Goal: Task Accomplishment & Management: Manage account settings

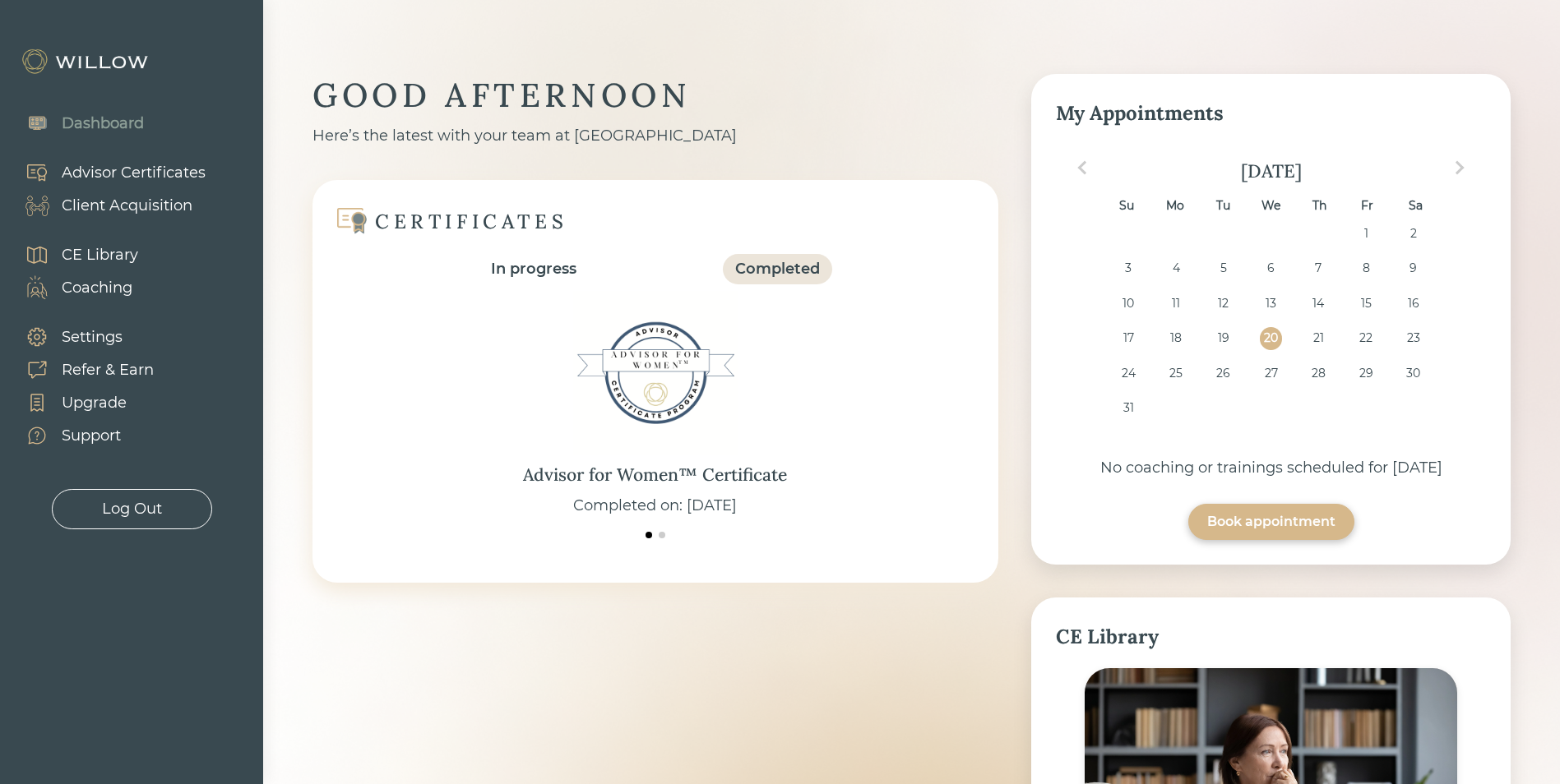
click at [154, 199] on div "Client Acquisition" at bounding box center [126, 205] width 131 height 22
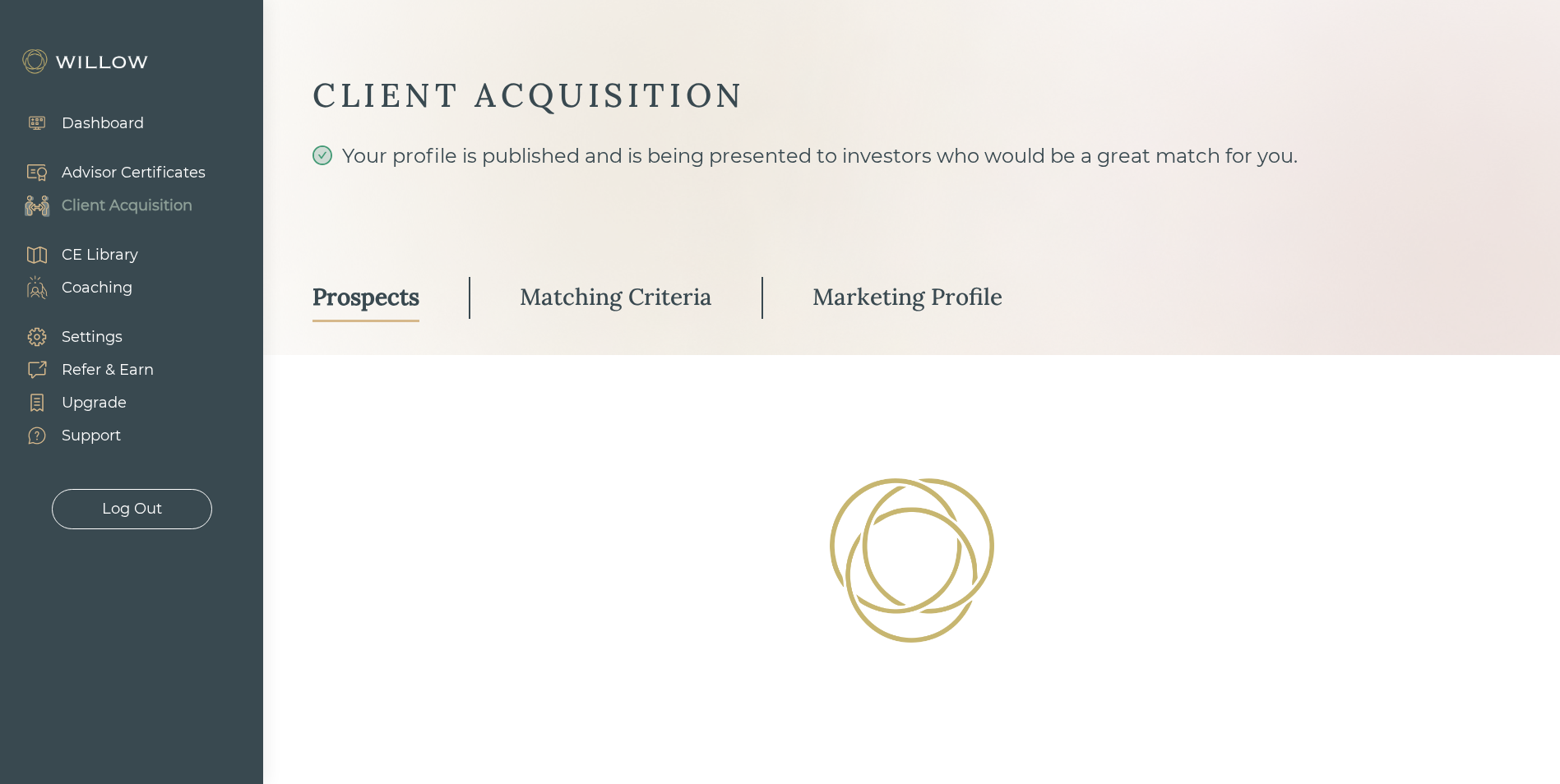
select select "3"
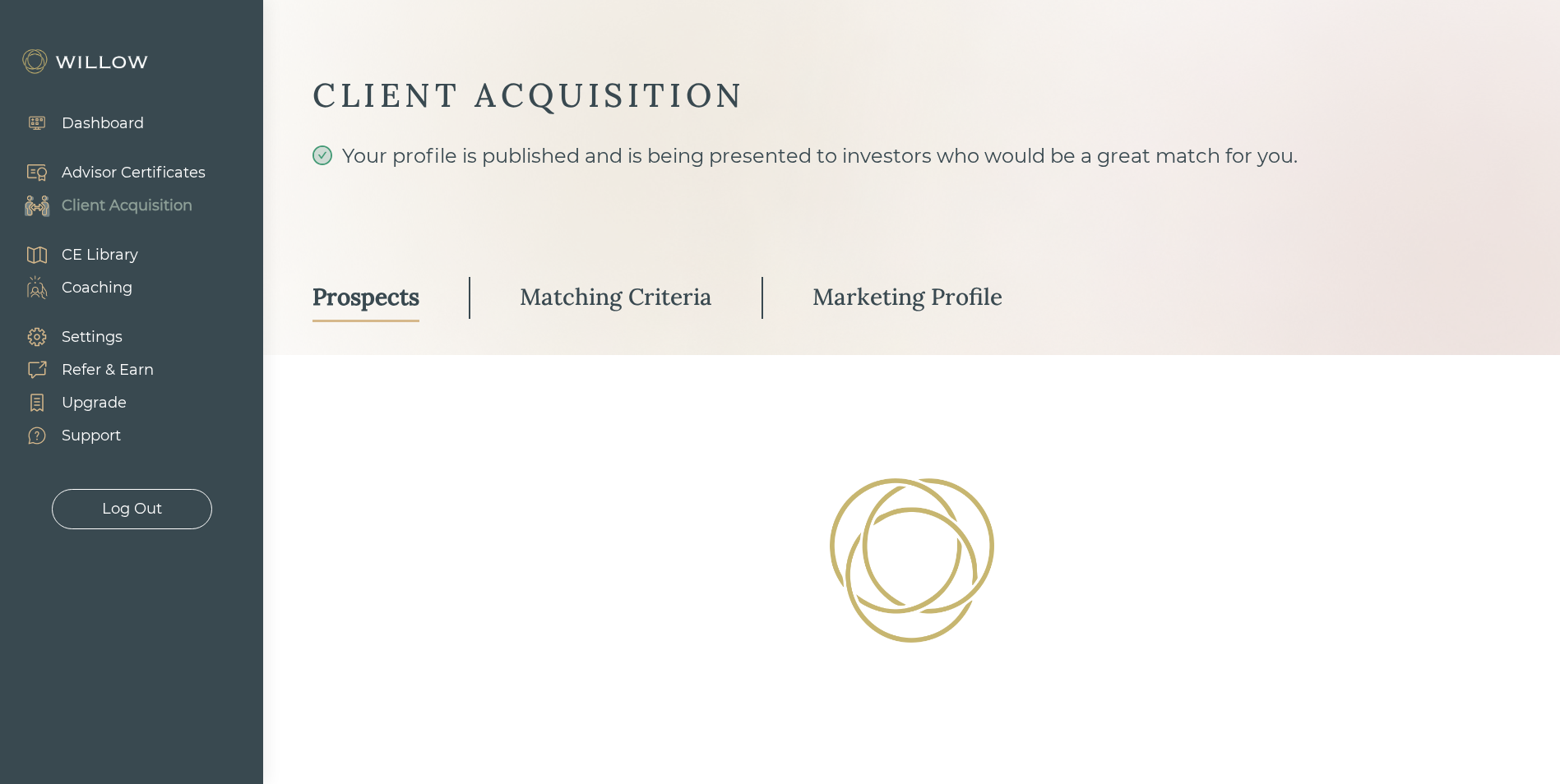
select select "3"
select select "2"
select select "3"
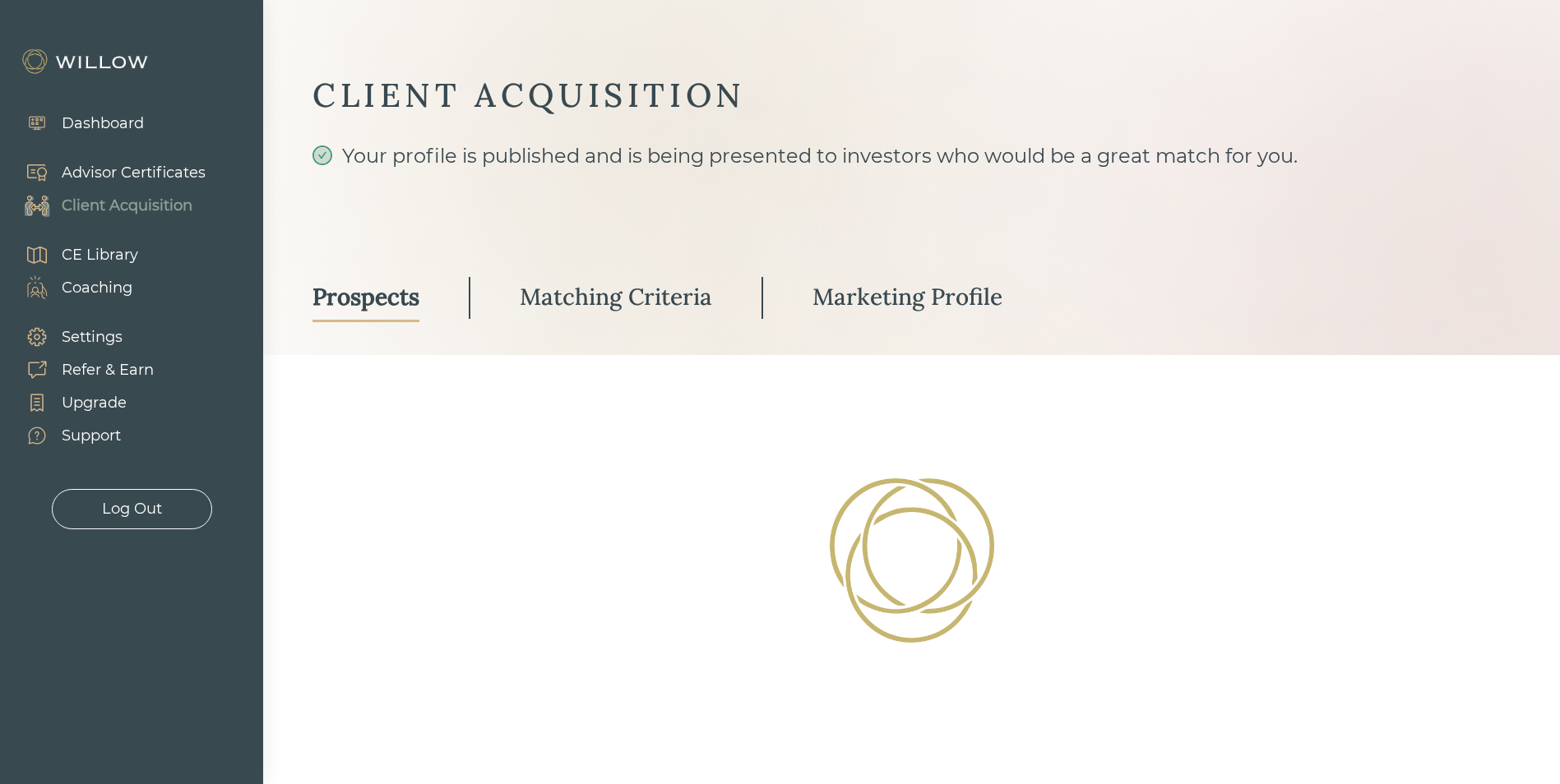
select select "3"
select select "10"
select select "3"
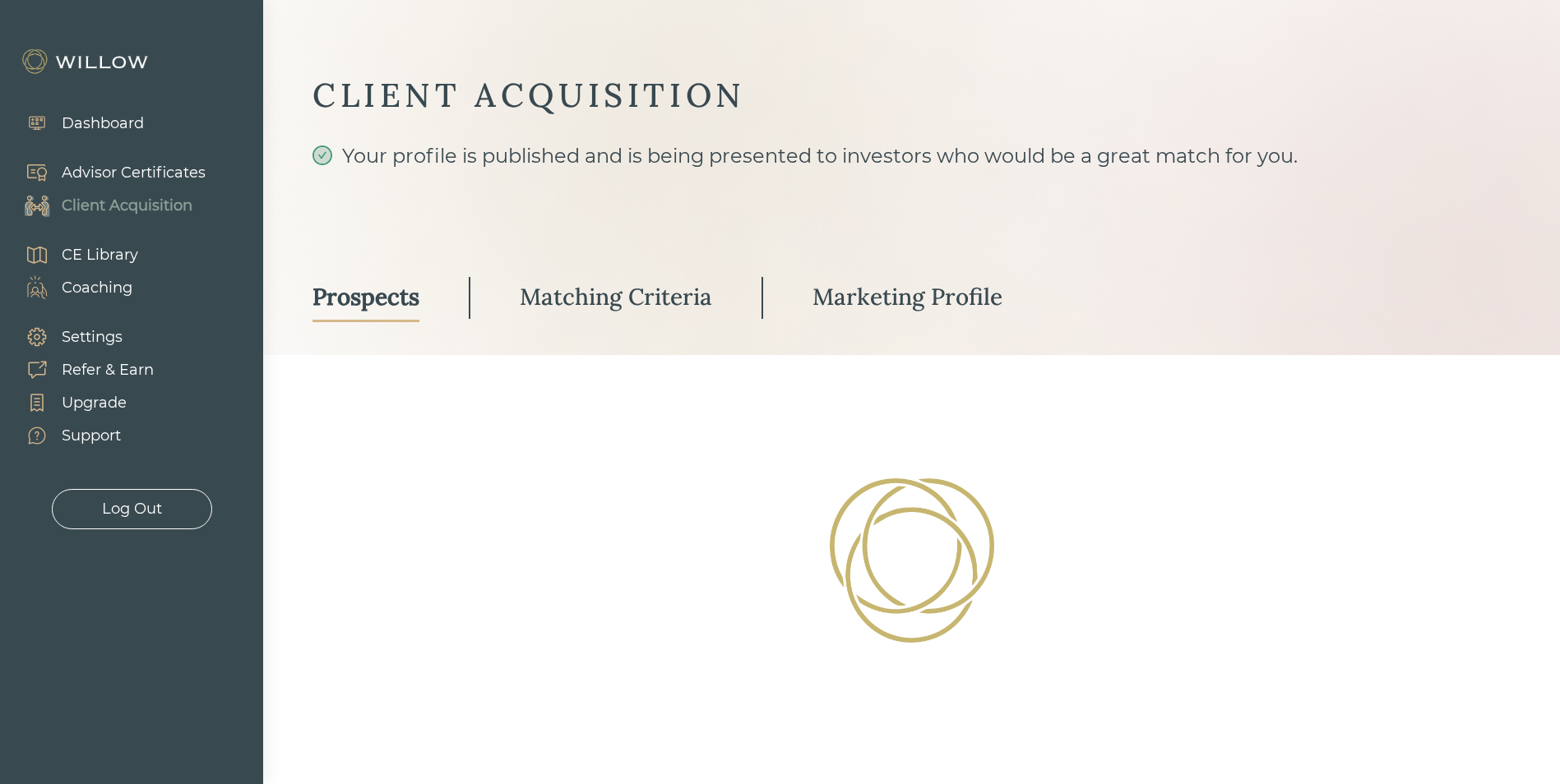
select select "3"
select select "10"
select select "3"
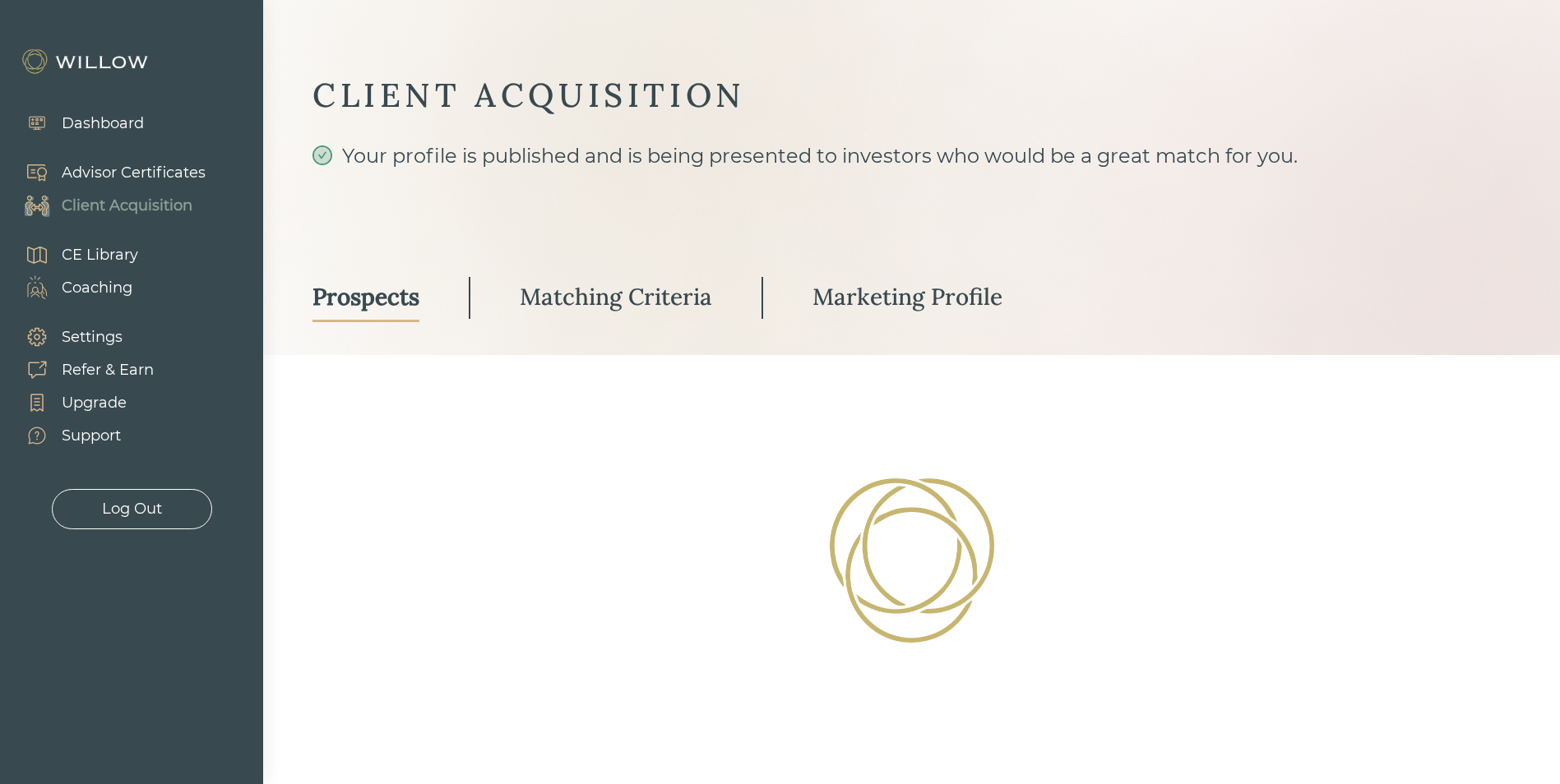
select select "3"
select select "2"
select select "1"
select select "2"
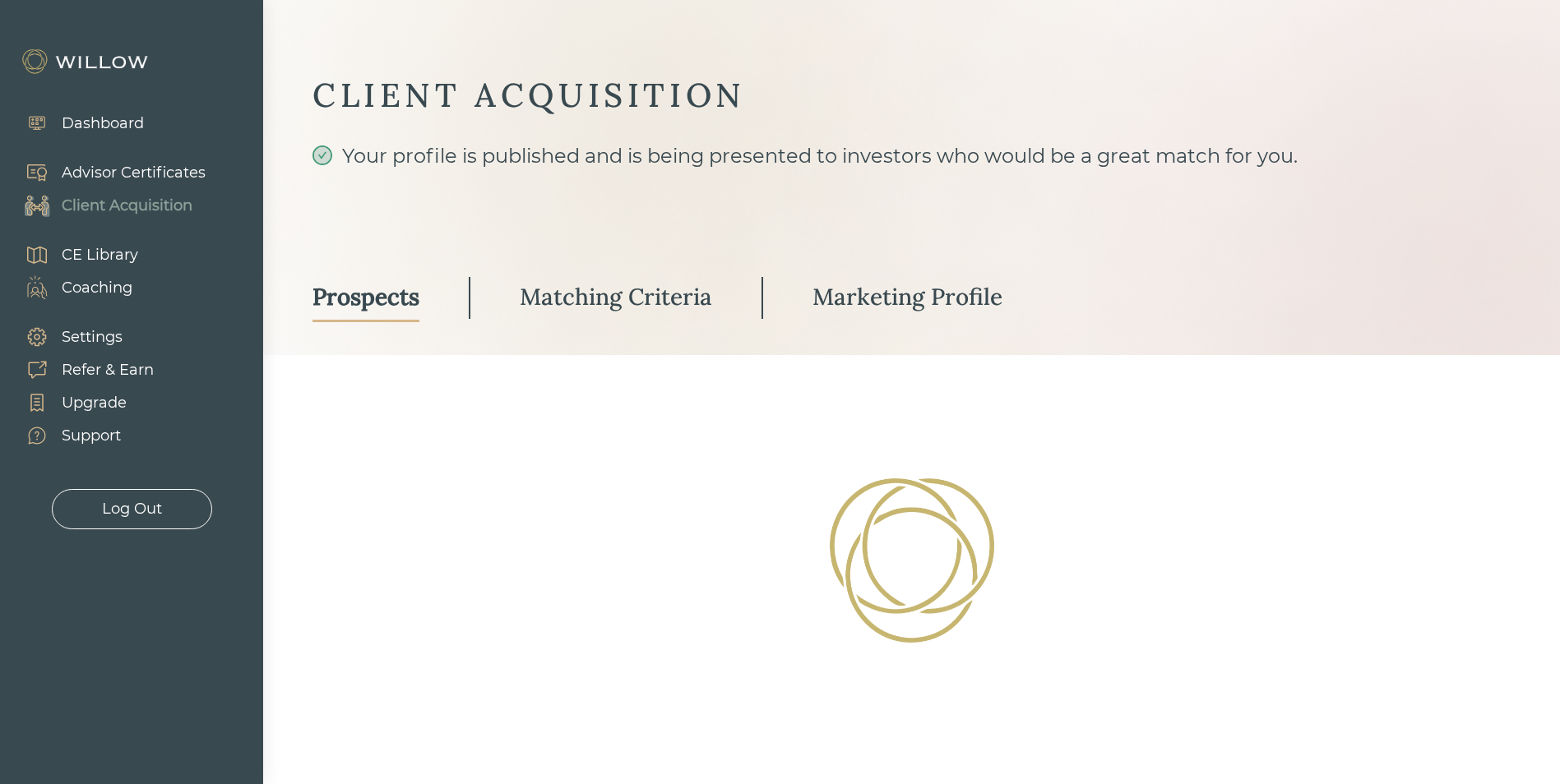
select select "2"
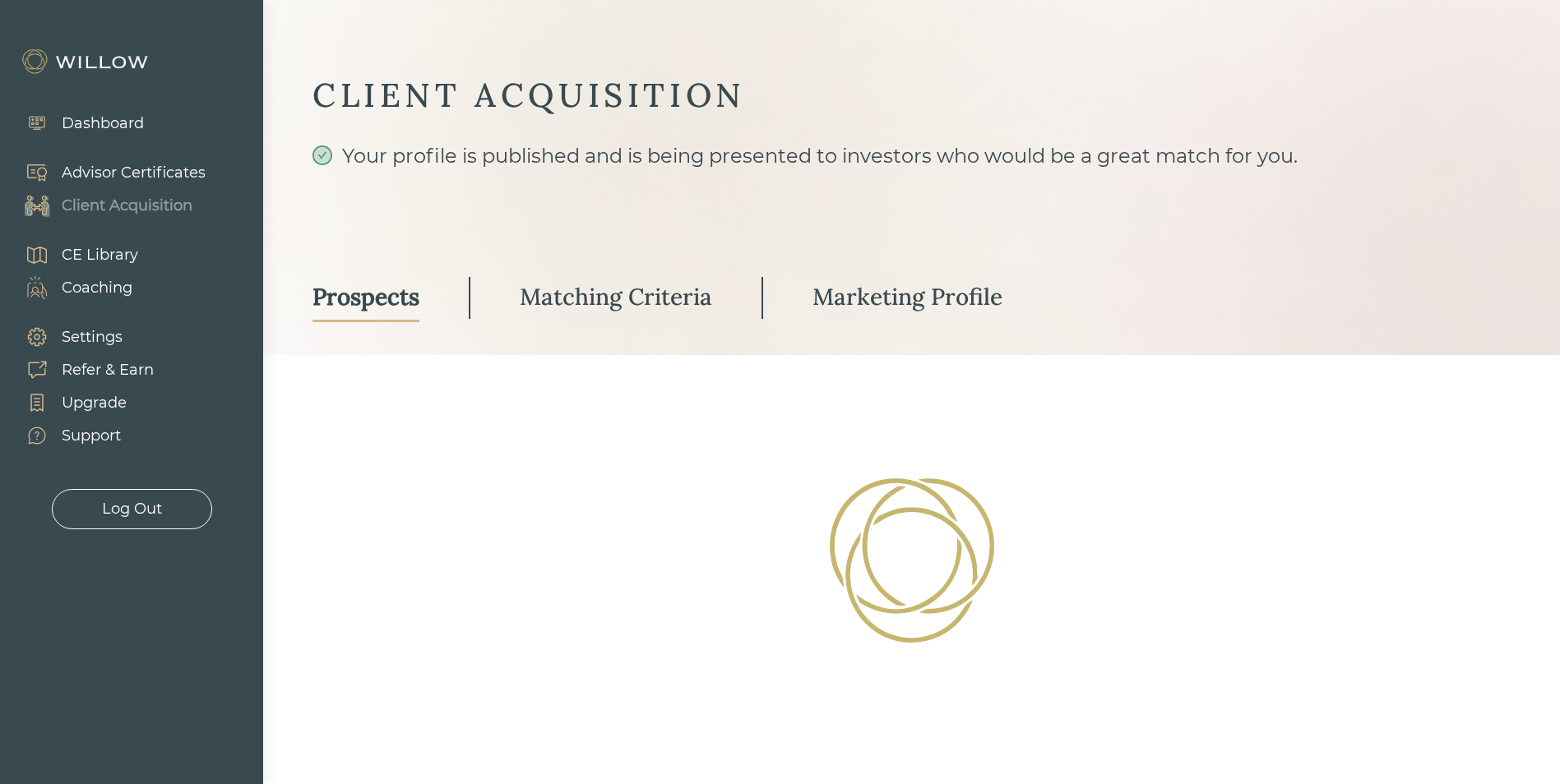
select select "2"
select select "10"
select select "2"
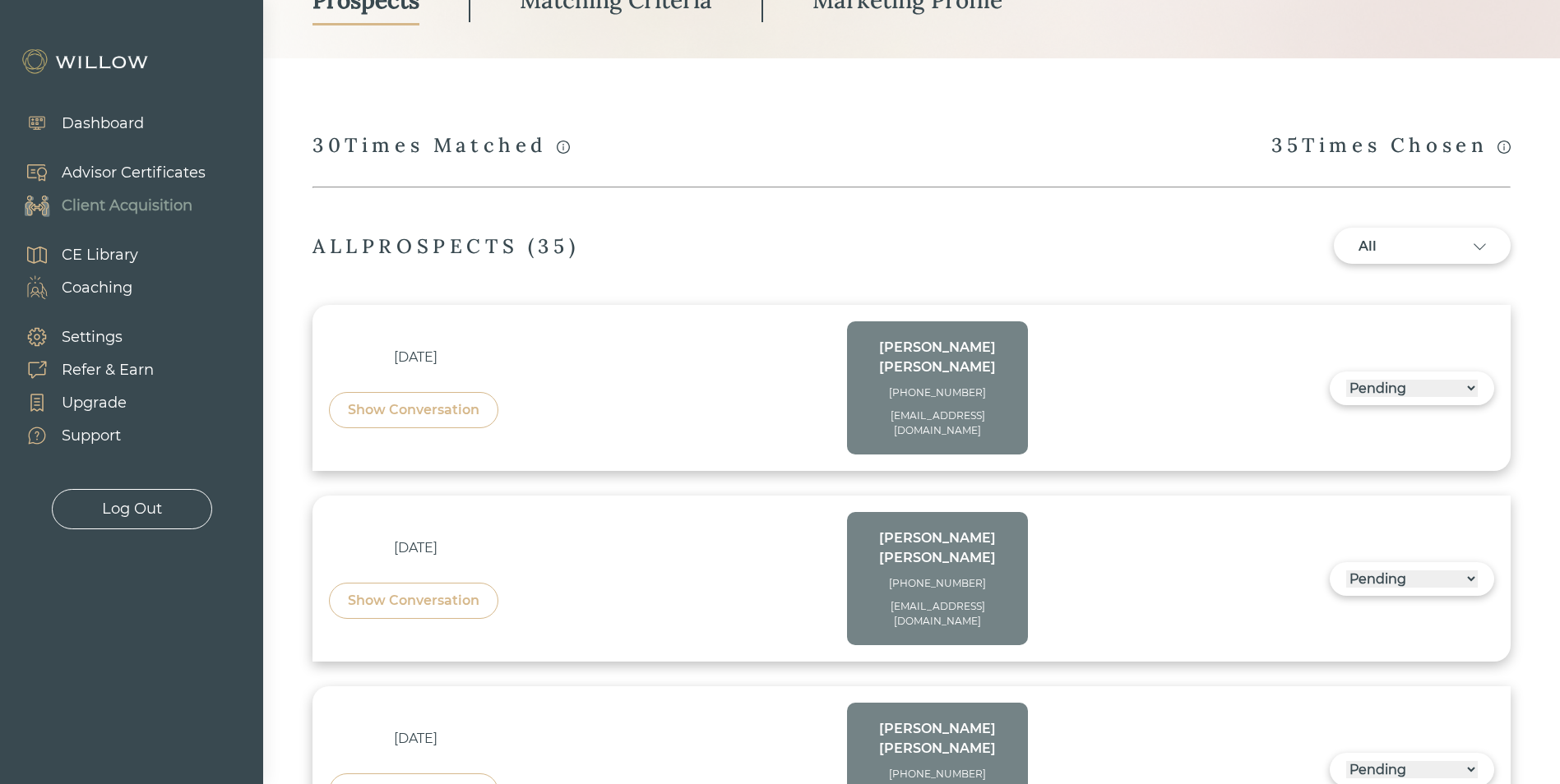
scroll to position [329, 0]
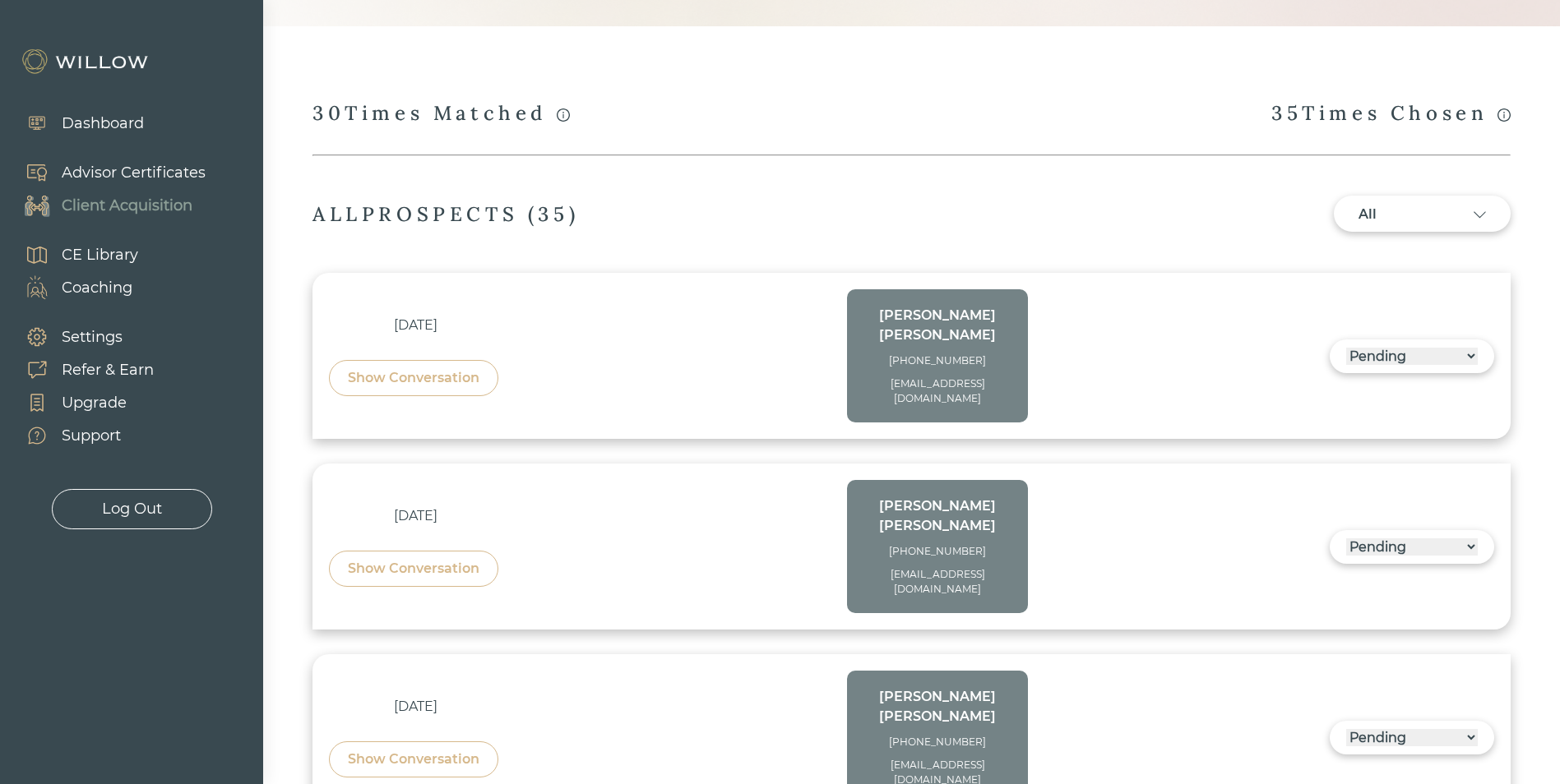
click at [403, 368] on div "Show Conversation" at bounding box center [414, 377] width 131 height 19
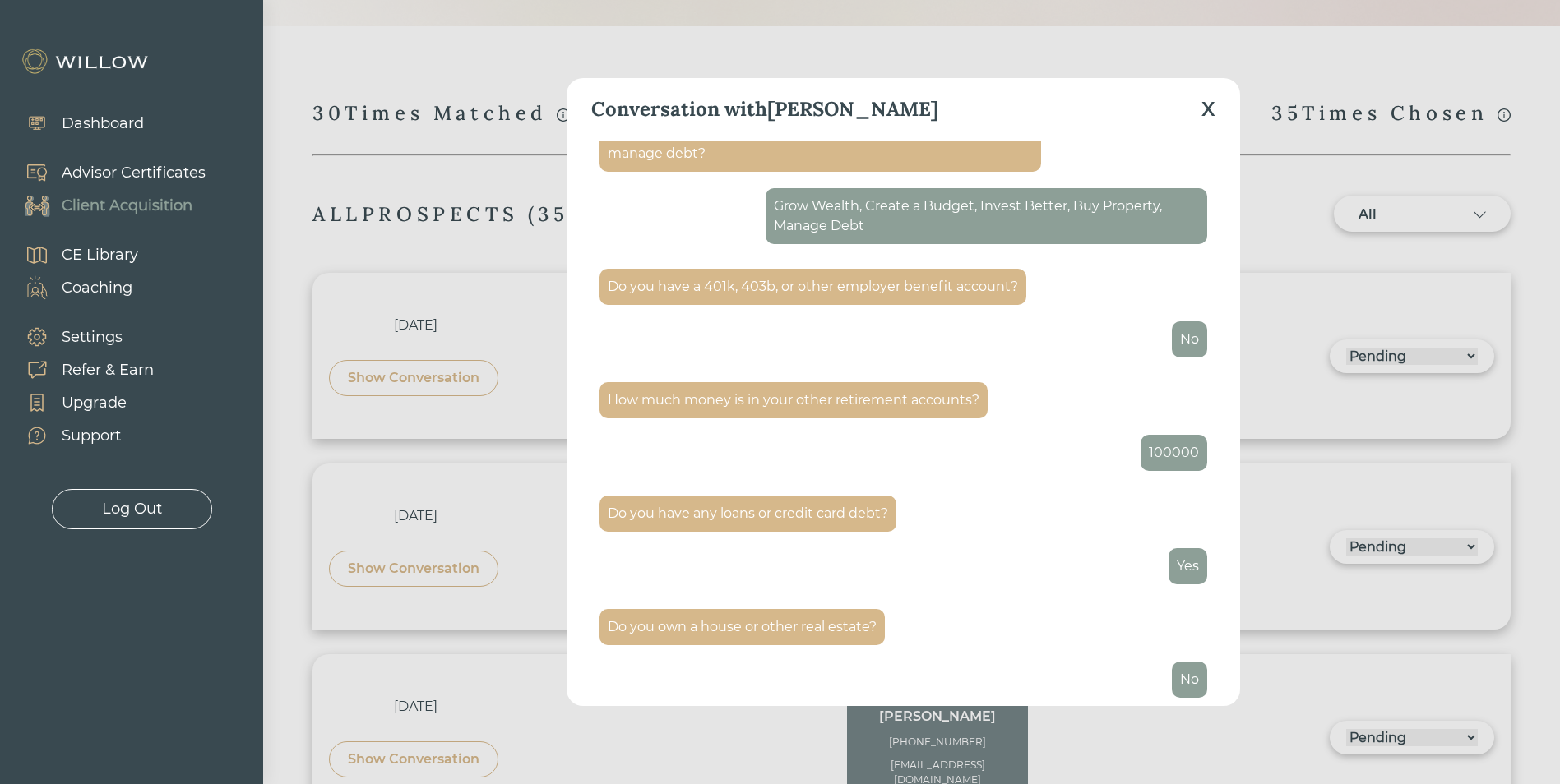
scroll to position [2351, 0]
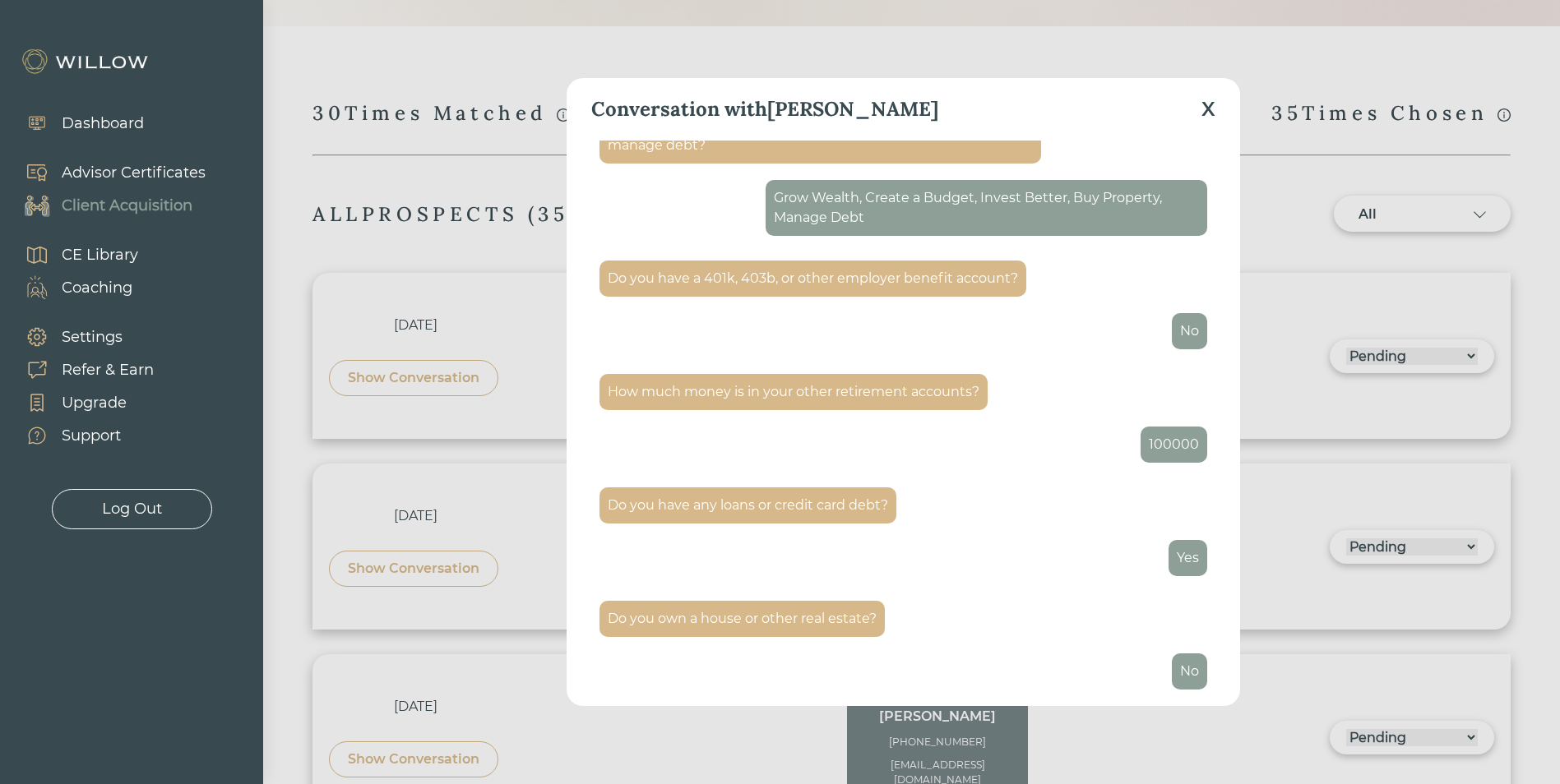
click at [1196, 117] on div "Conversation with [PERSON_NAME]" at bounding box center [903, 109] width 624 height 62
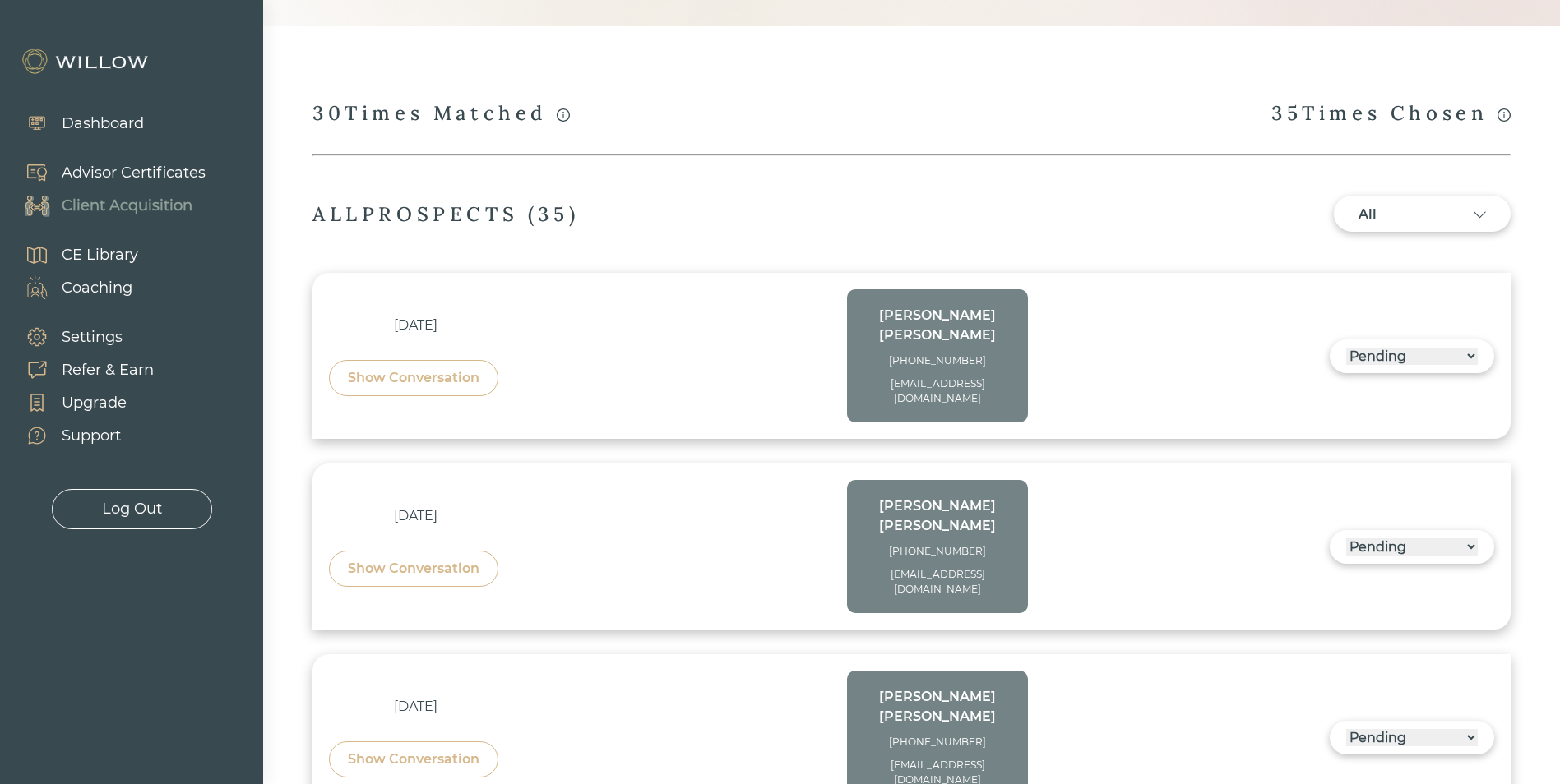
click at [1424, 348] on select "------ Not ready to move forward No response received Pending Matched Not a Fit" at bounding box center [1412, 356] width 131 height 18
click at [1153, 349] on div "[DATE] Show Conversation [PERSON_NAME] [PHONE_NUMBER] [EMAIL_ADDRESS][DOMAIN_NA…" at bounding box center [912, 356] width 1166 height 133
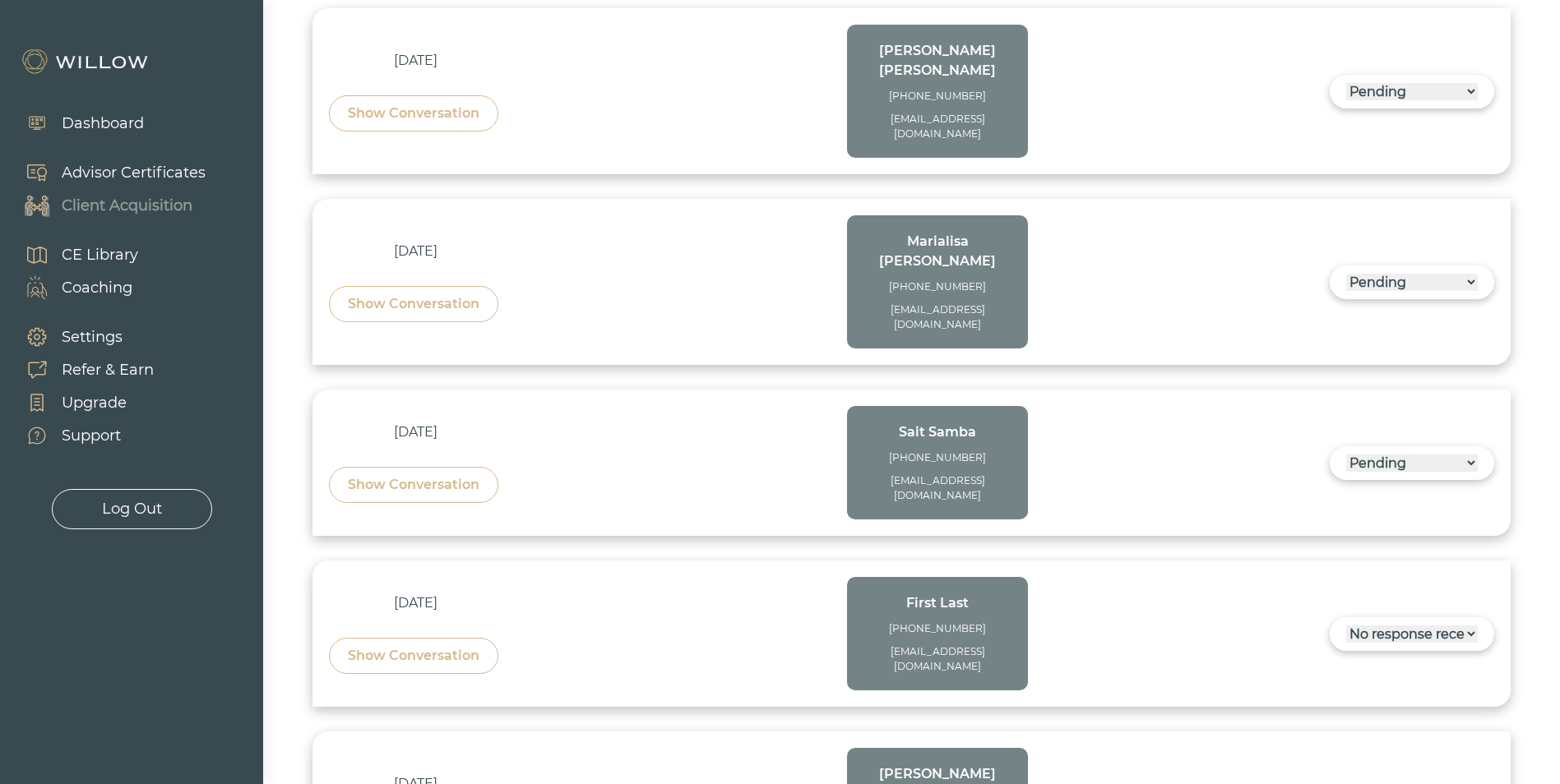
scroll to position [1562, 0]
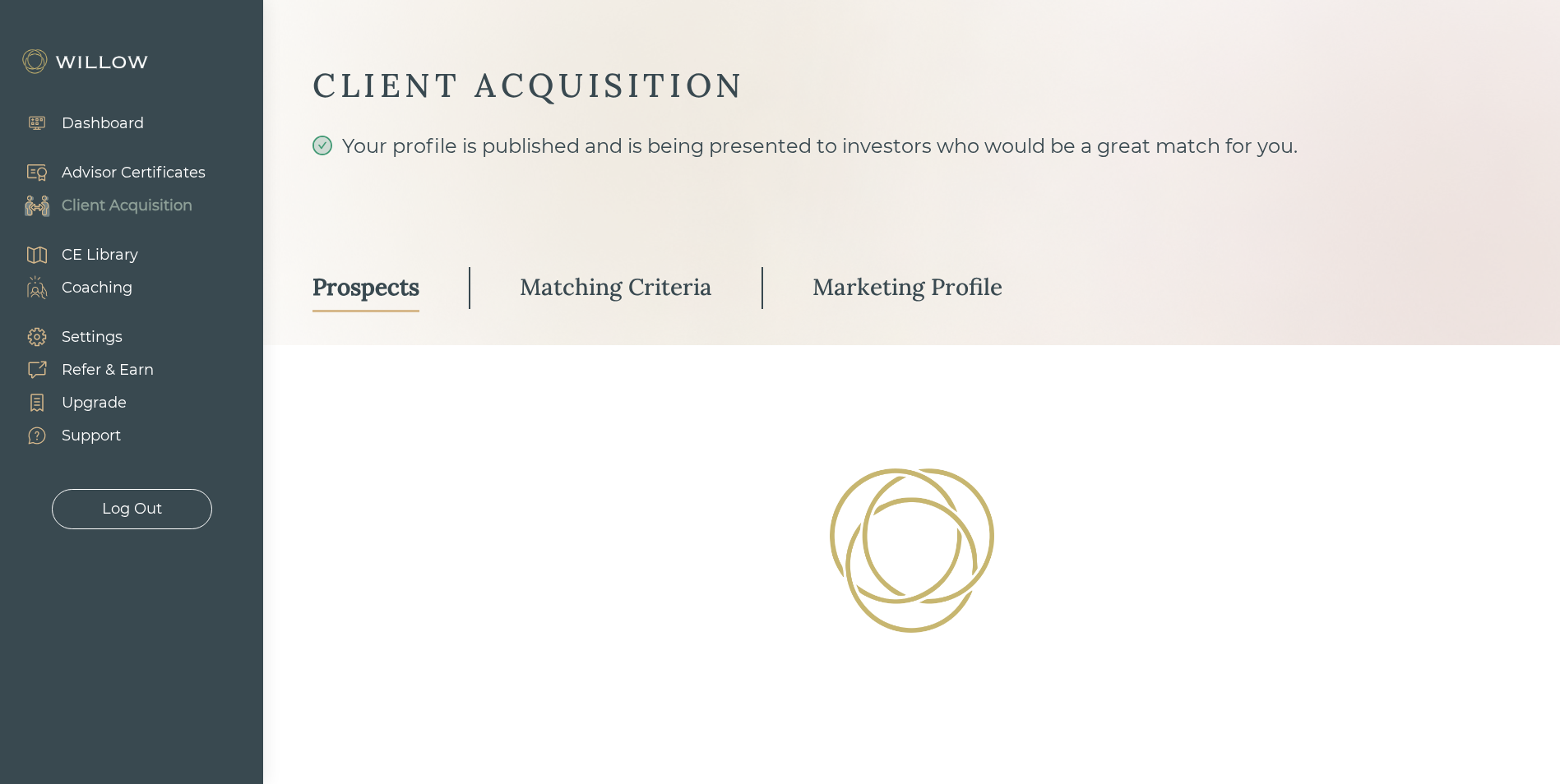
select select "3"
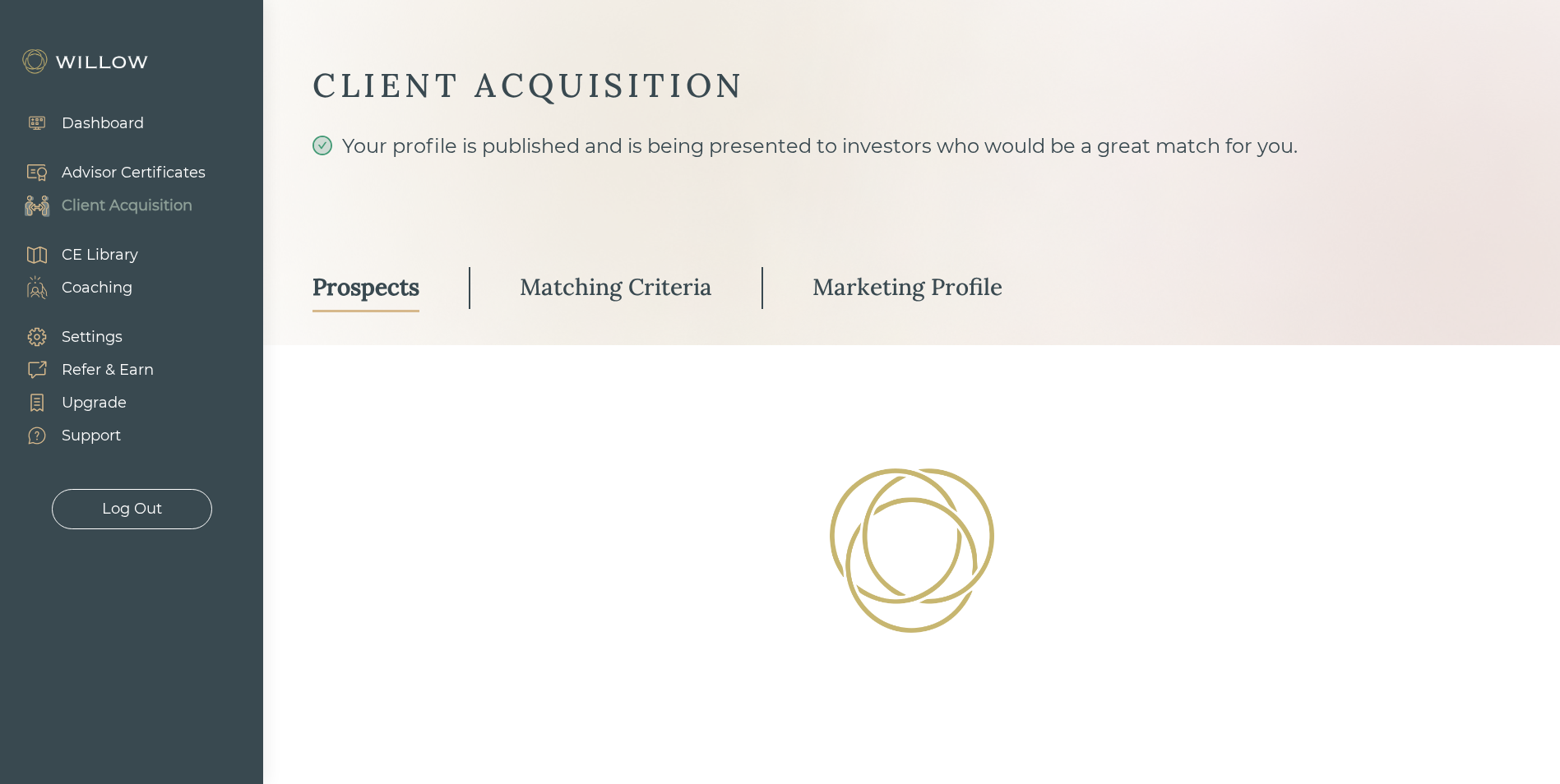
select select "3"
select select "2"
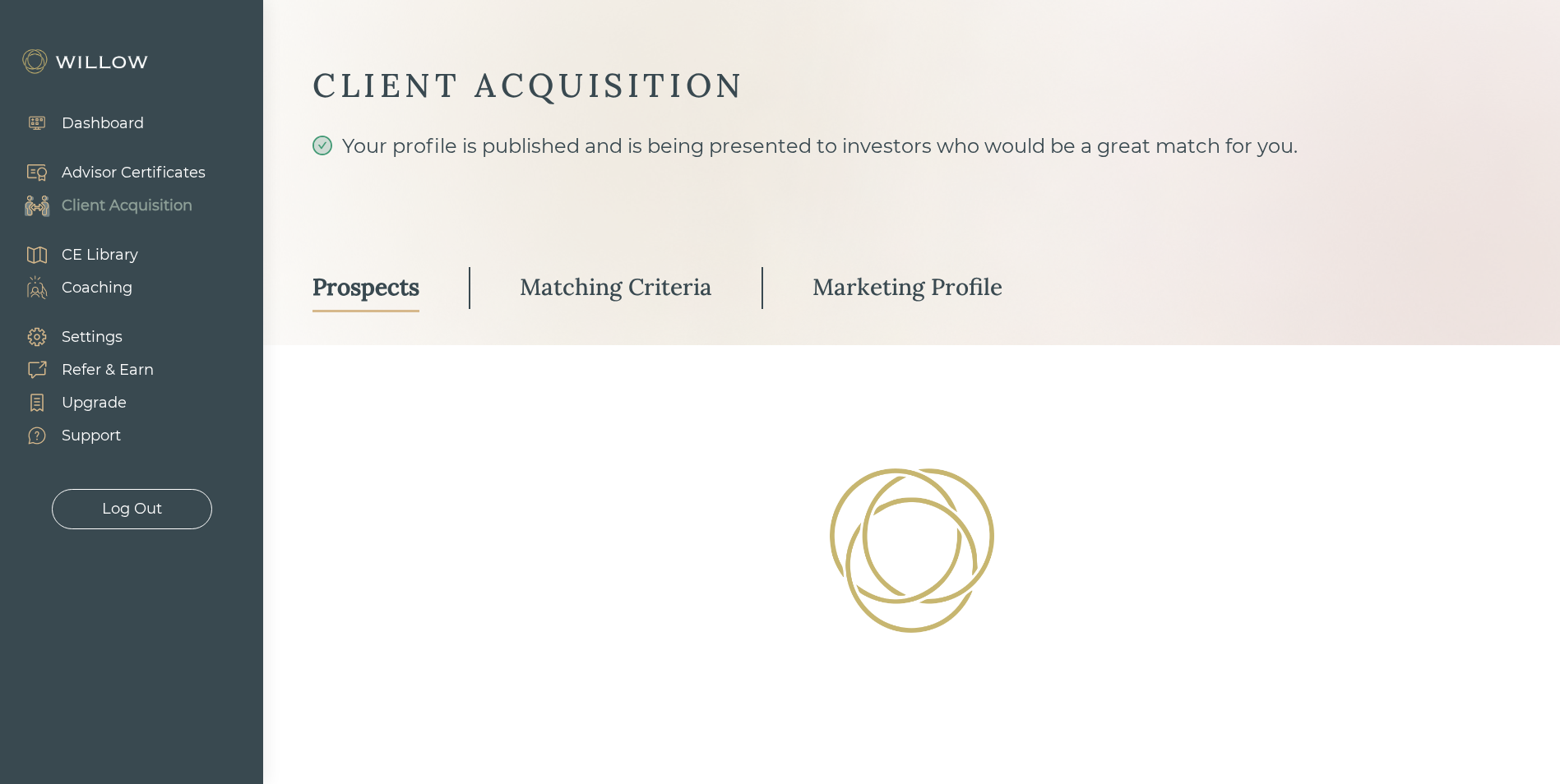
select select "3"
select select "10"
select select "3"
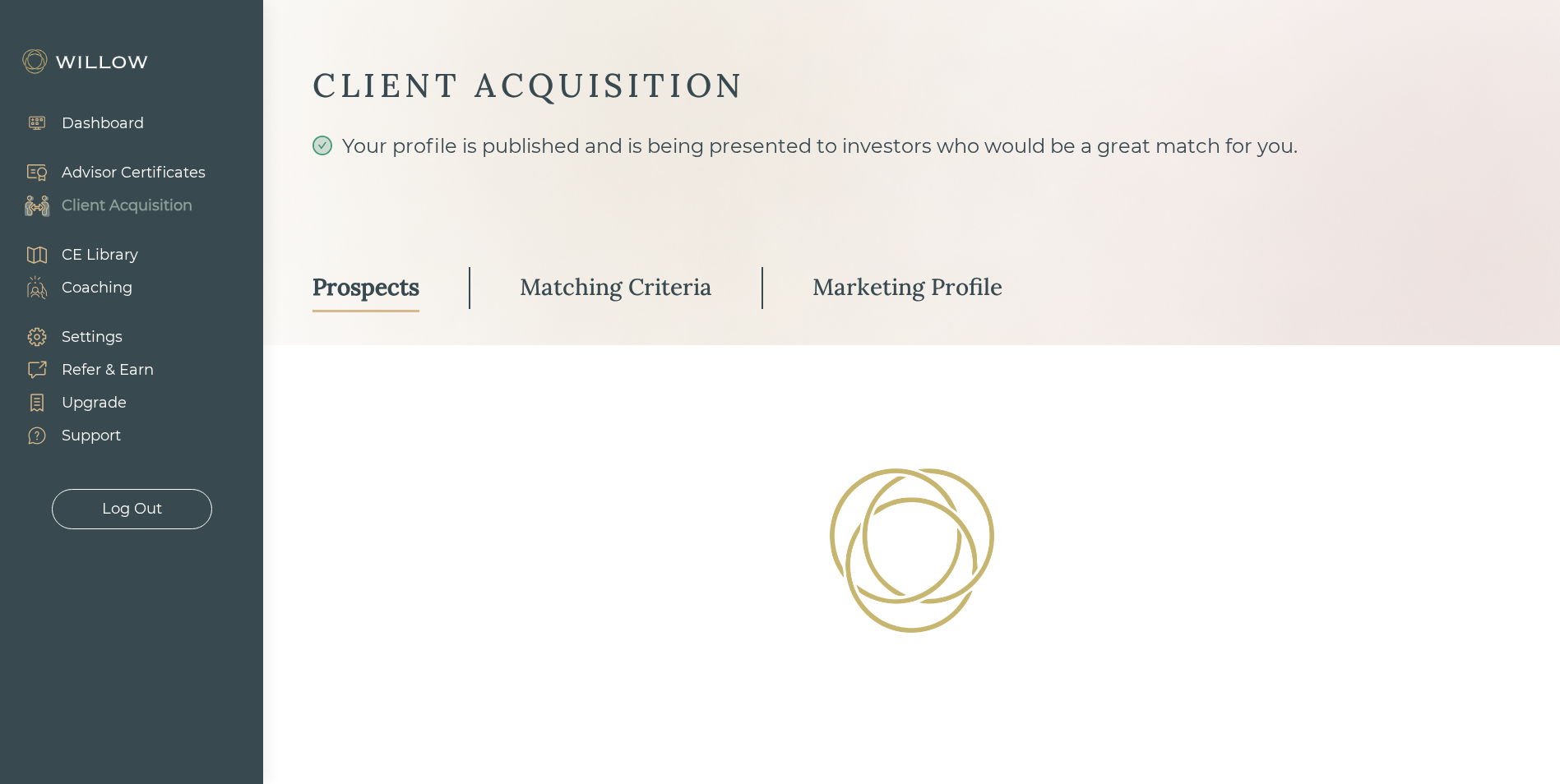
select select "3"
select select "10"
select select "3"
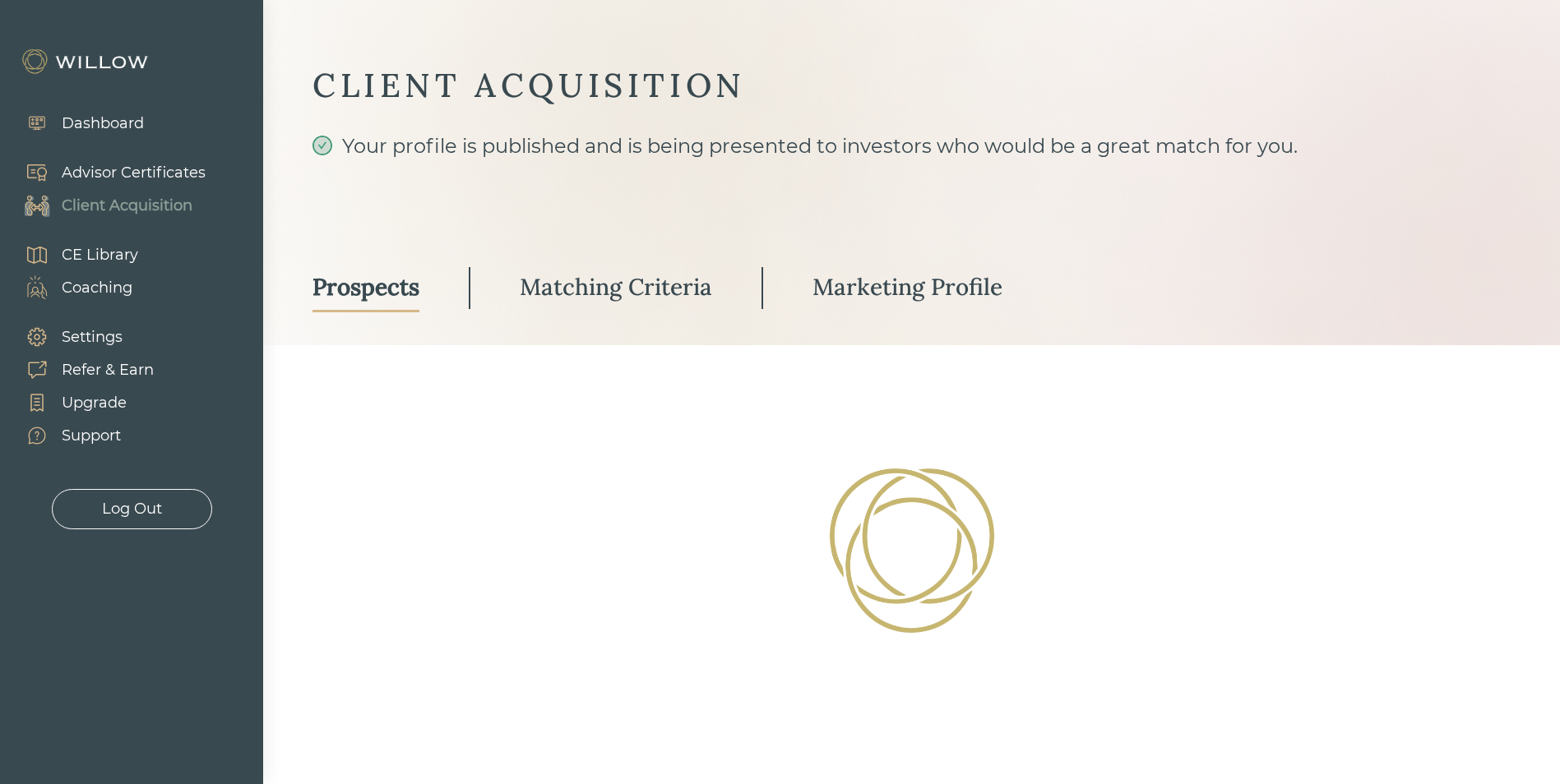
select select "3"
select select "2"
select select "1"
select select "2"
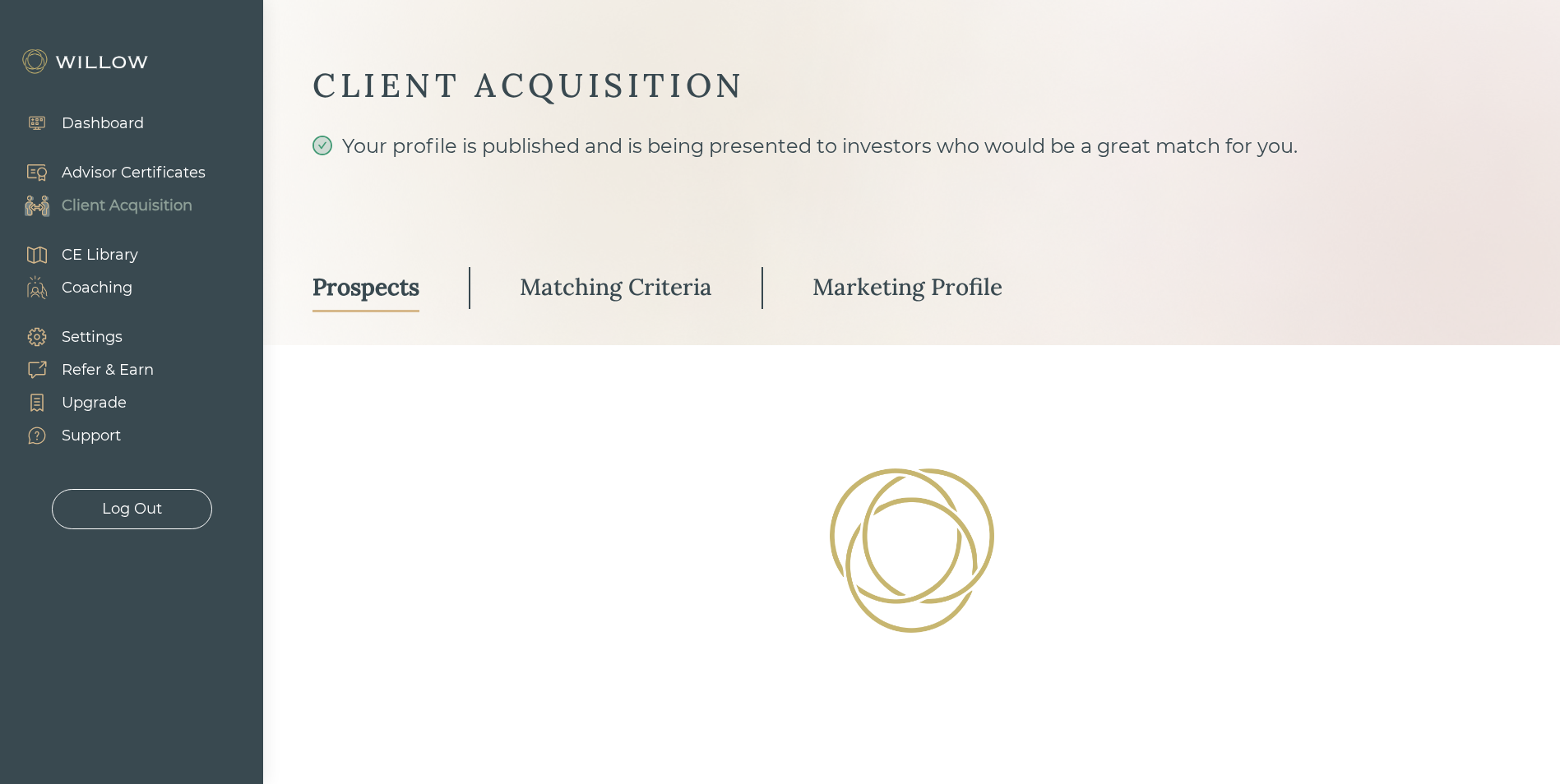
select select "2"
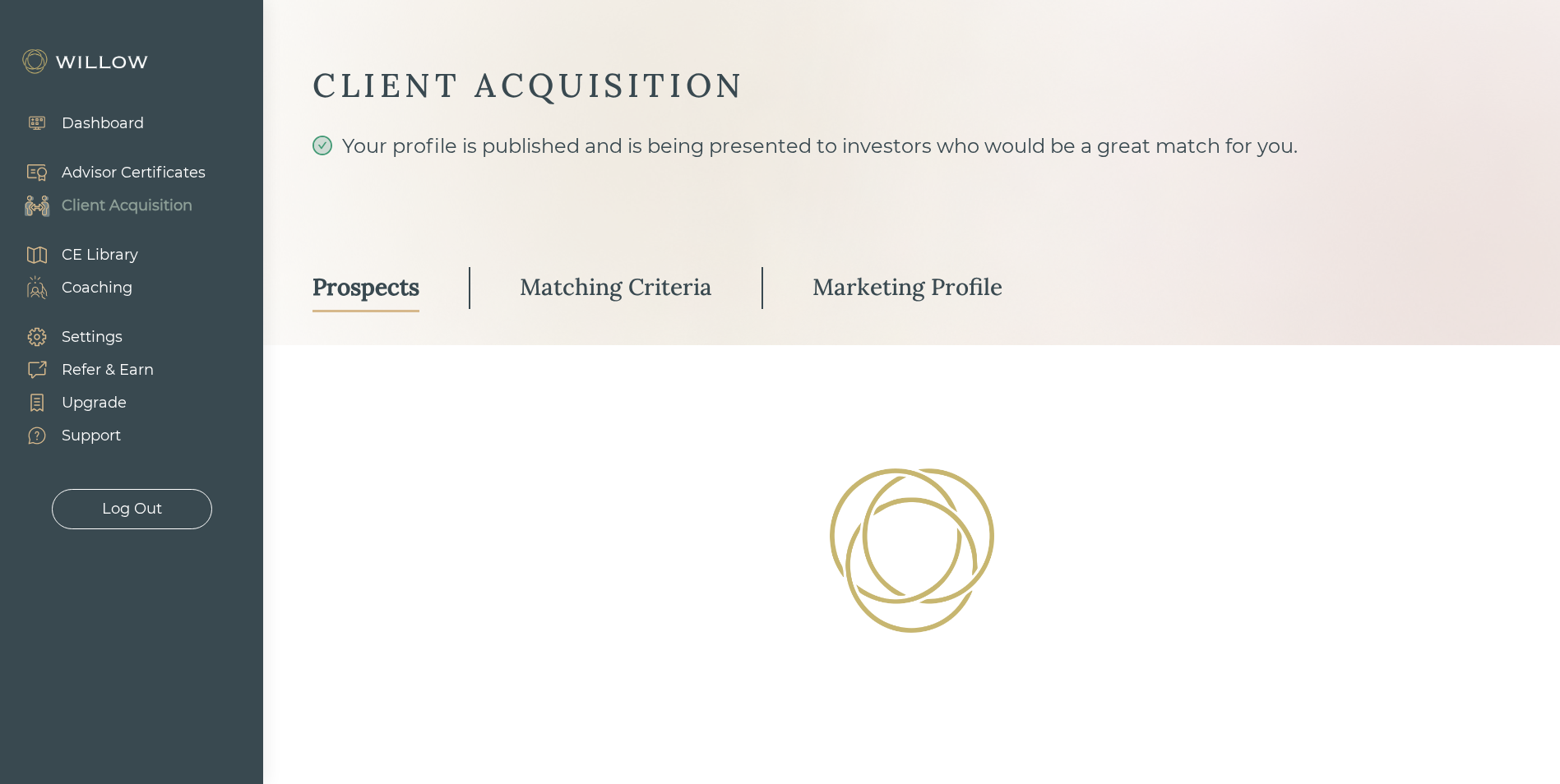
select select "2"
select select "10"
select select "2"
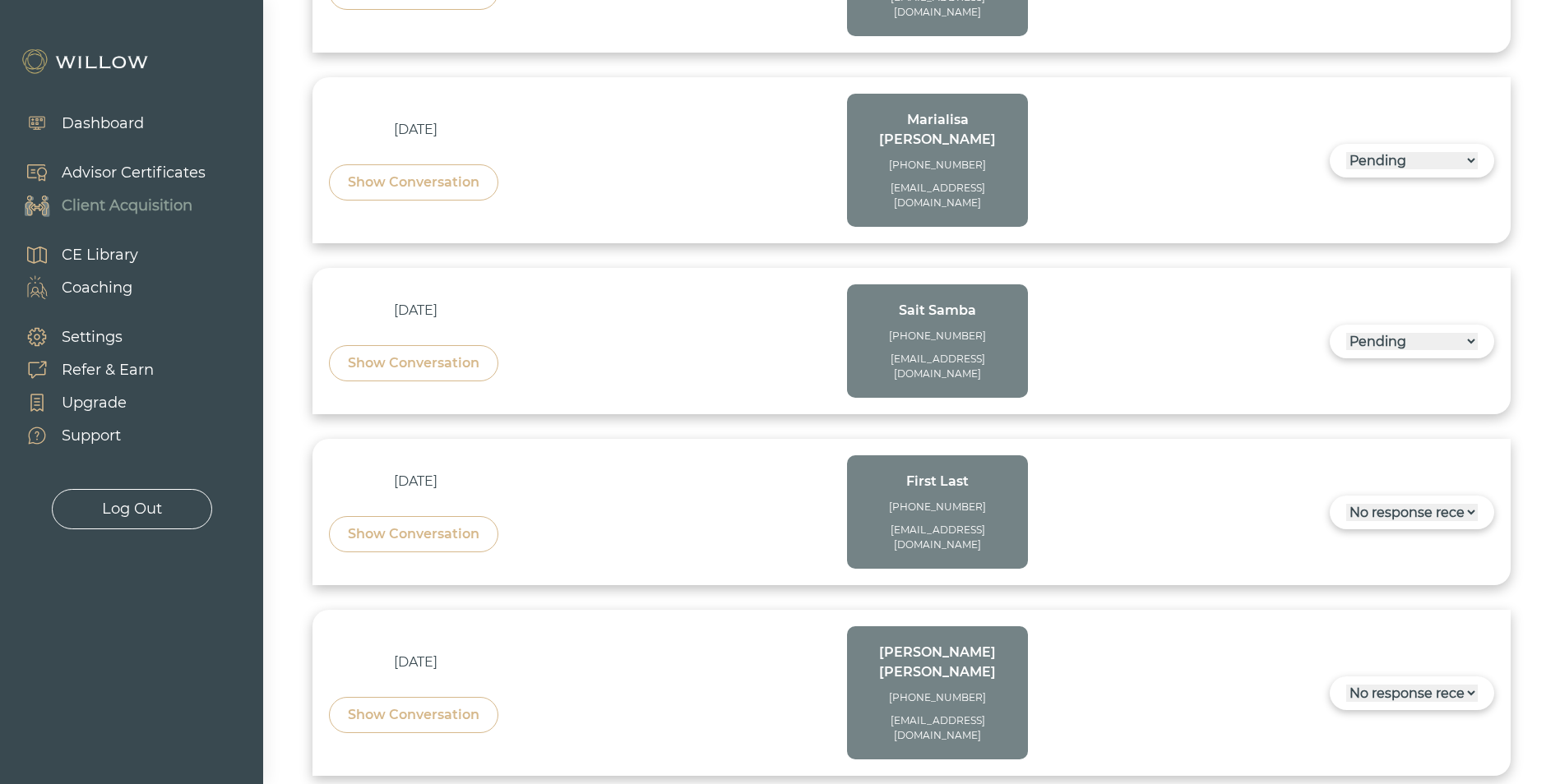
scroll to position [1671, 0]
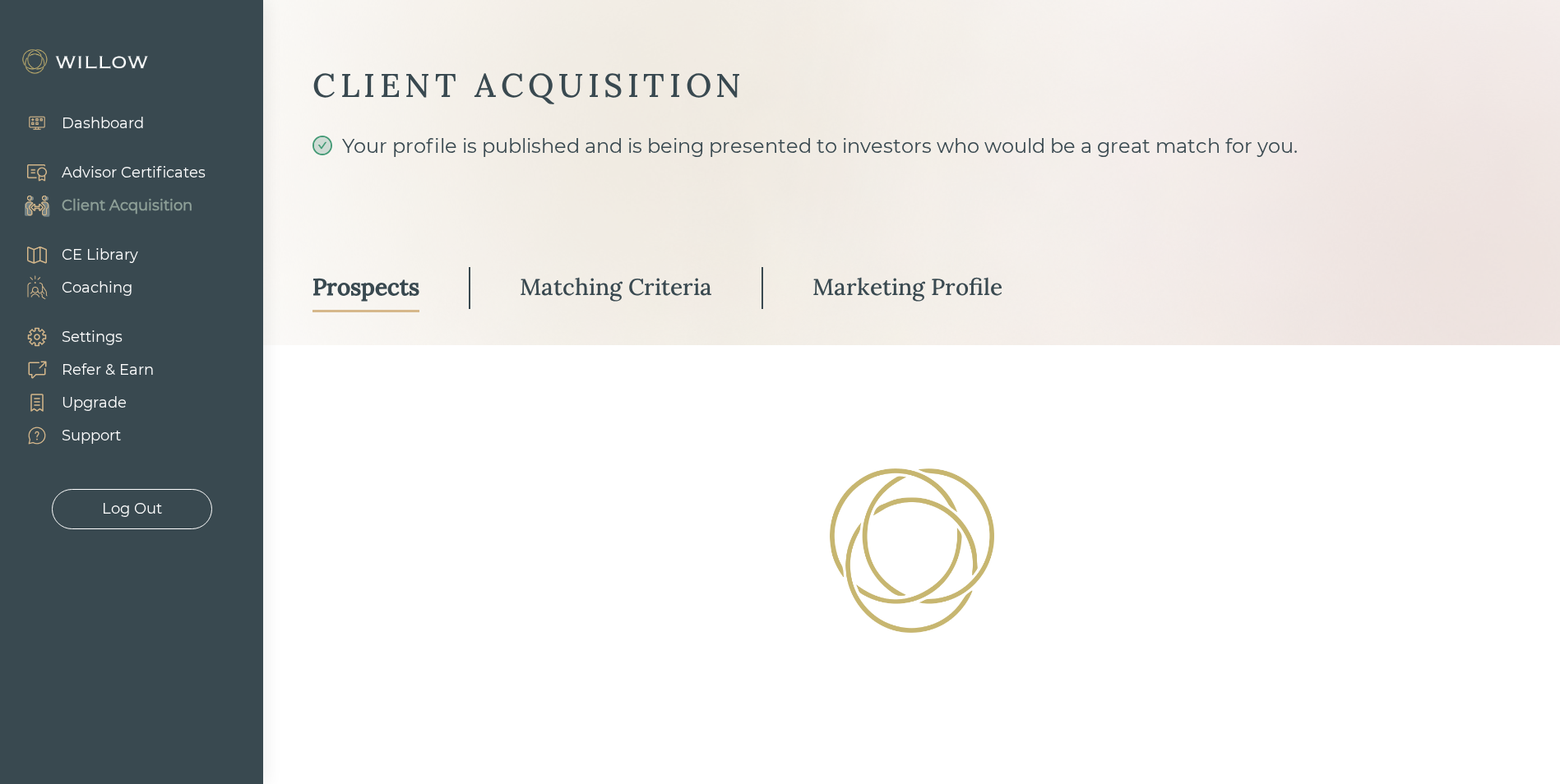
select select "3"
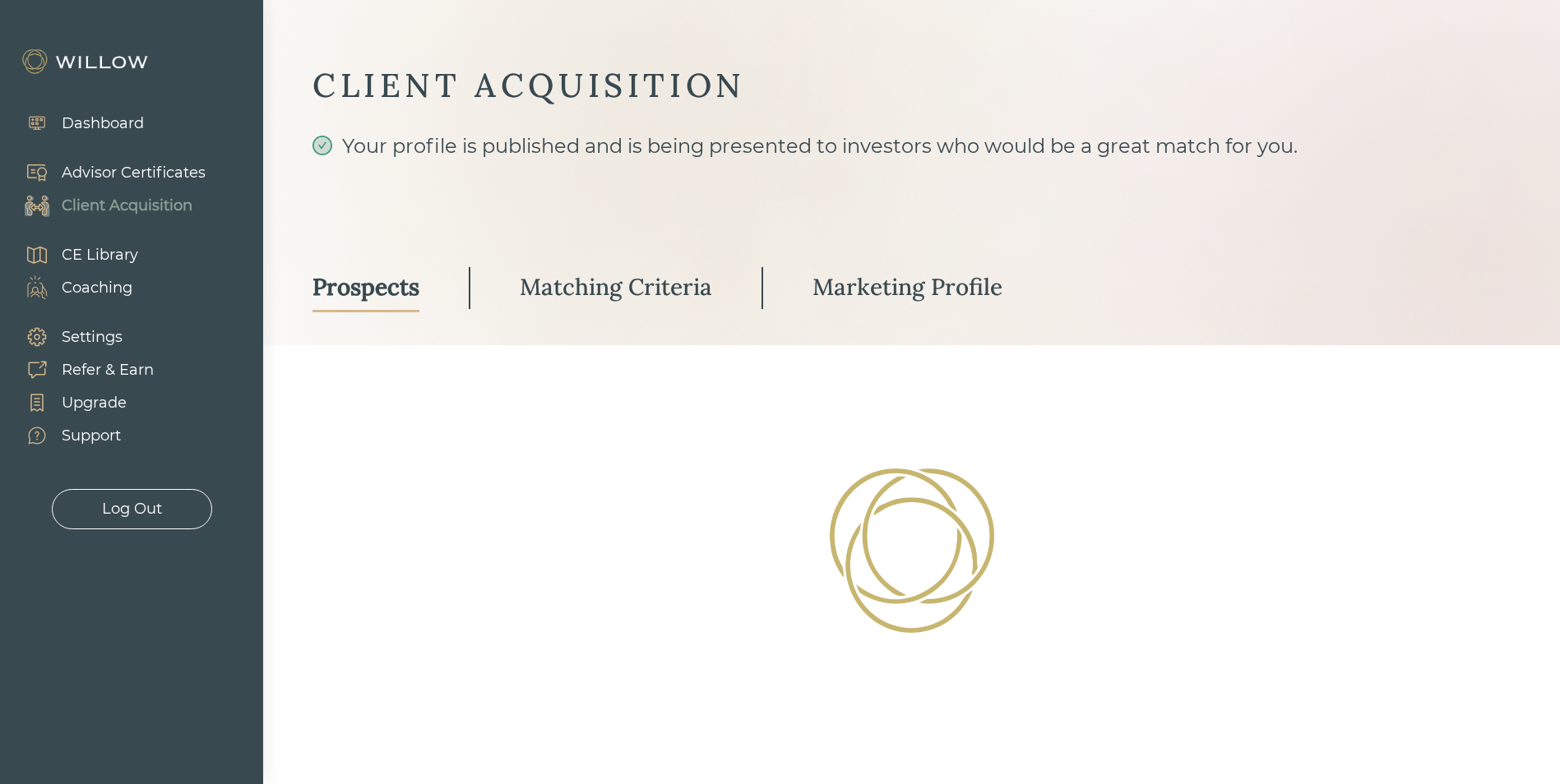
select select "3"
select select "2"
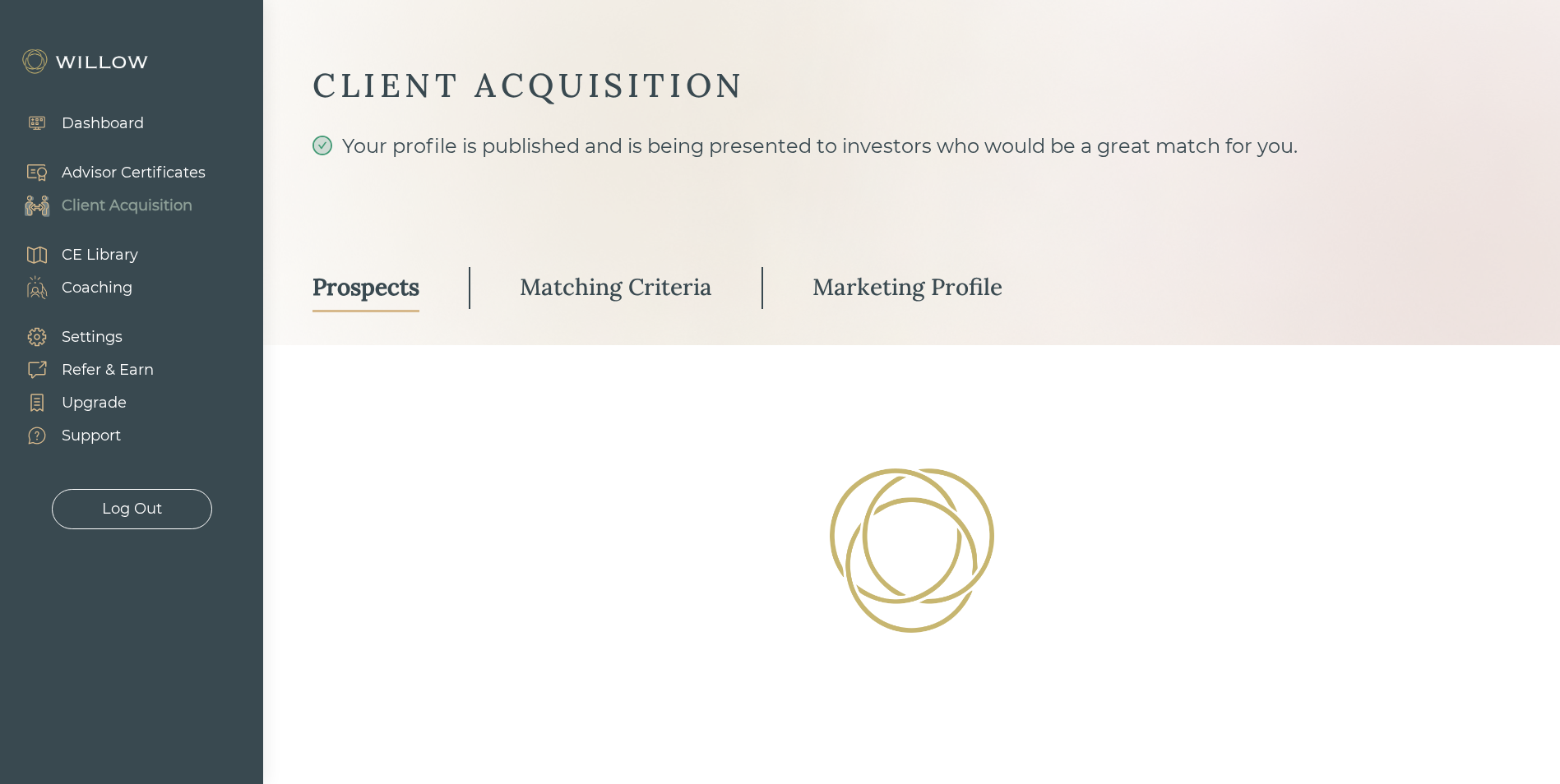
select select "2"
select select "3"
select select "10"
select select "3"
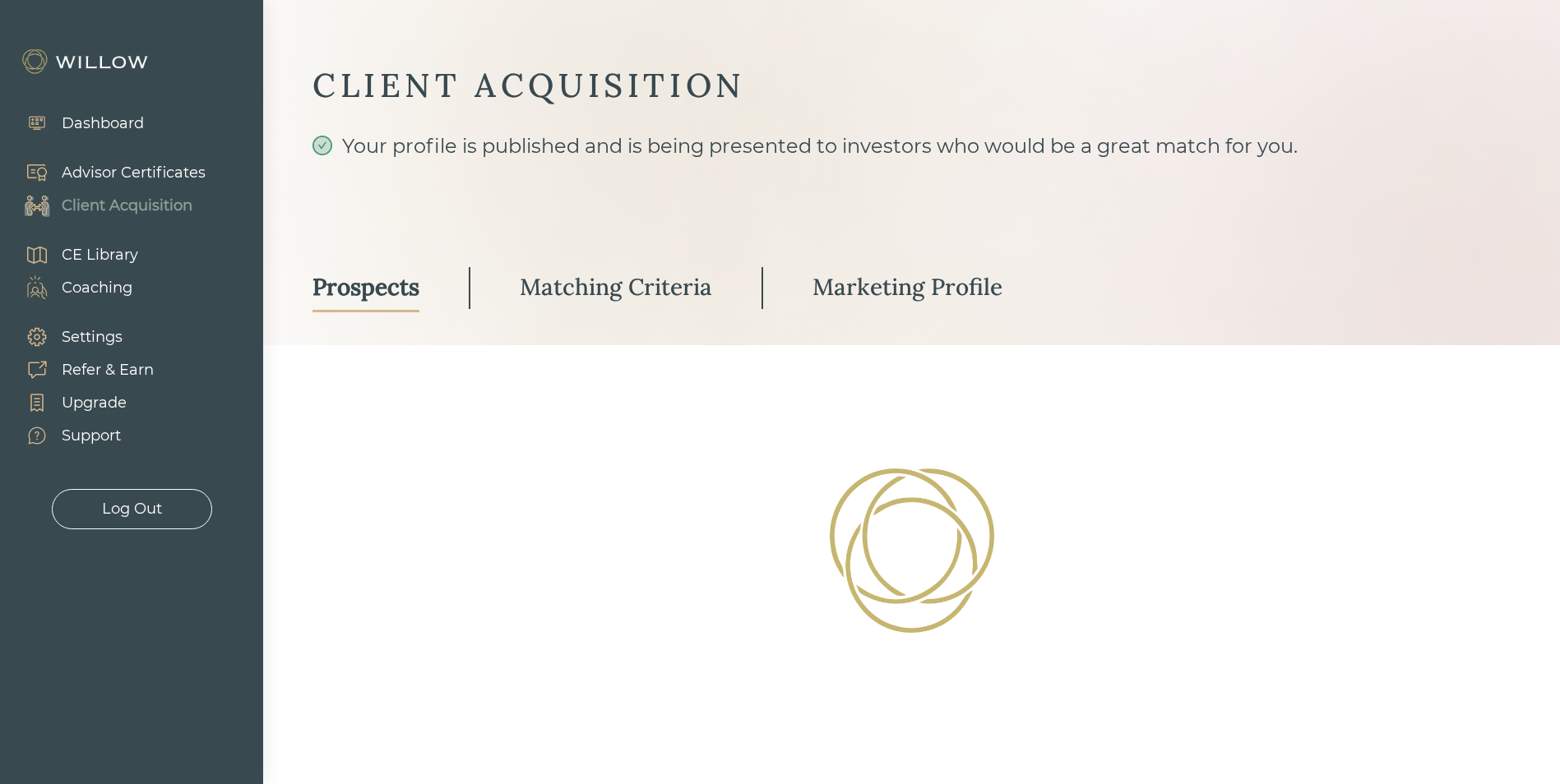
select select "3"
select select "10"
select select "3"
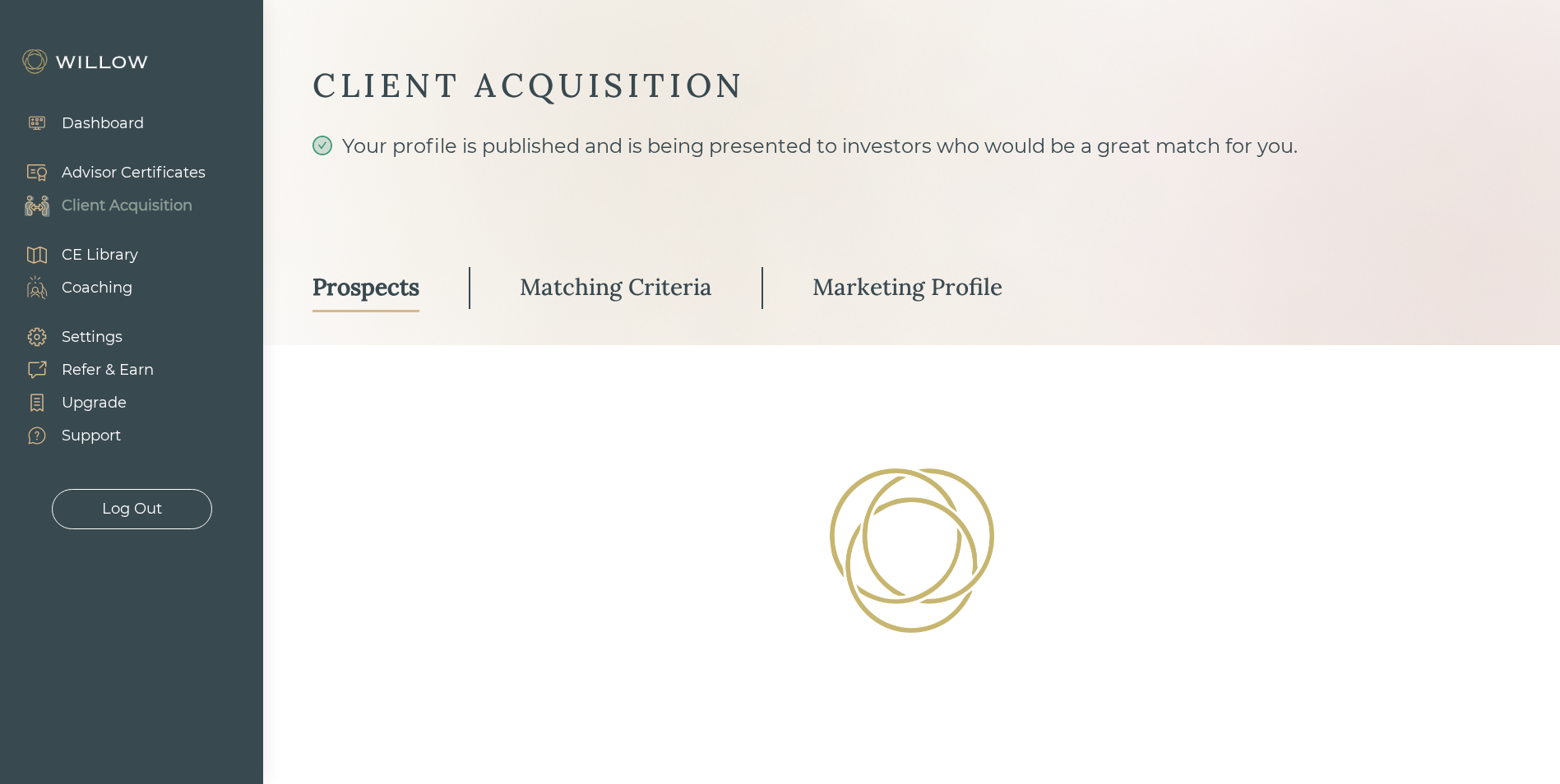
select select "3"
select select "2"
select select "1"
select select "2"
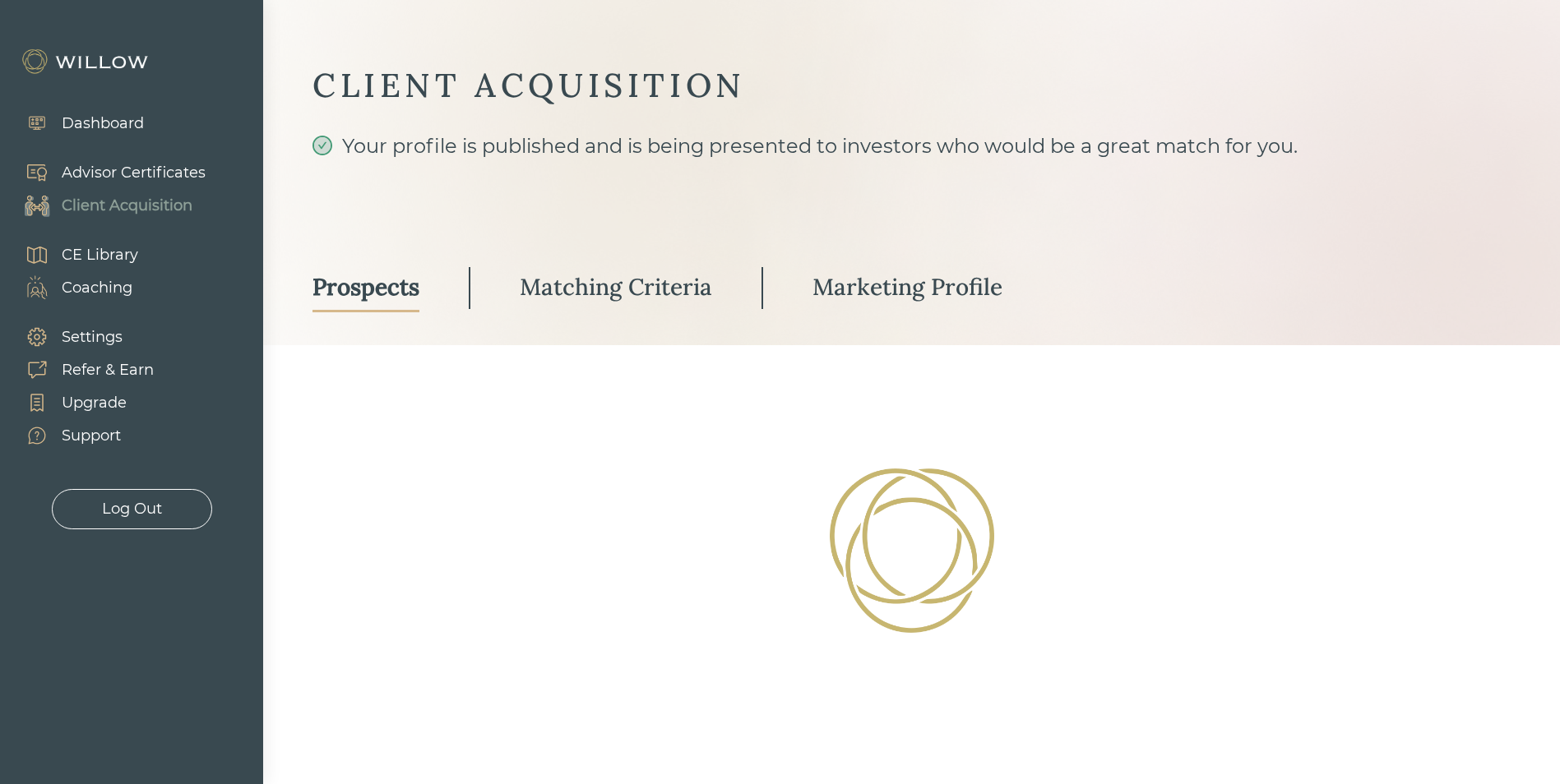
select select "2"
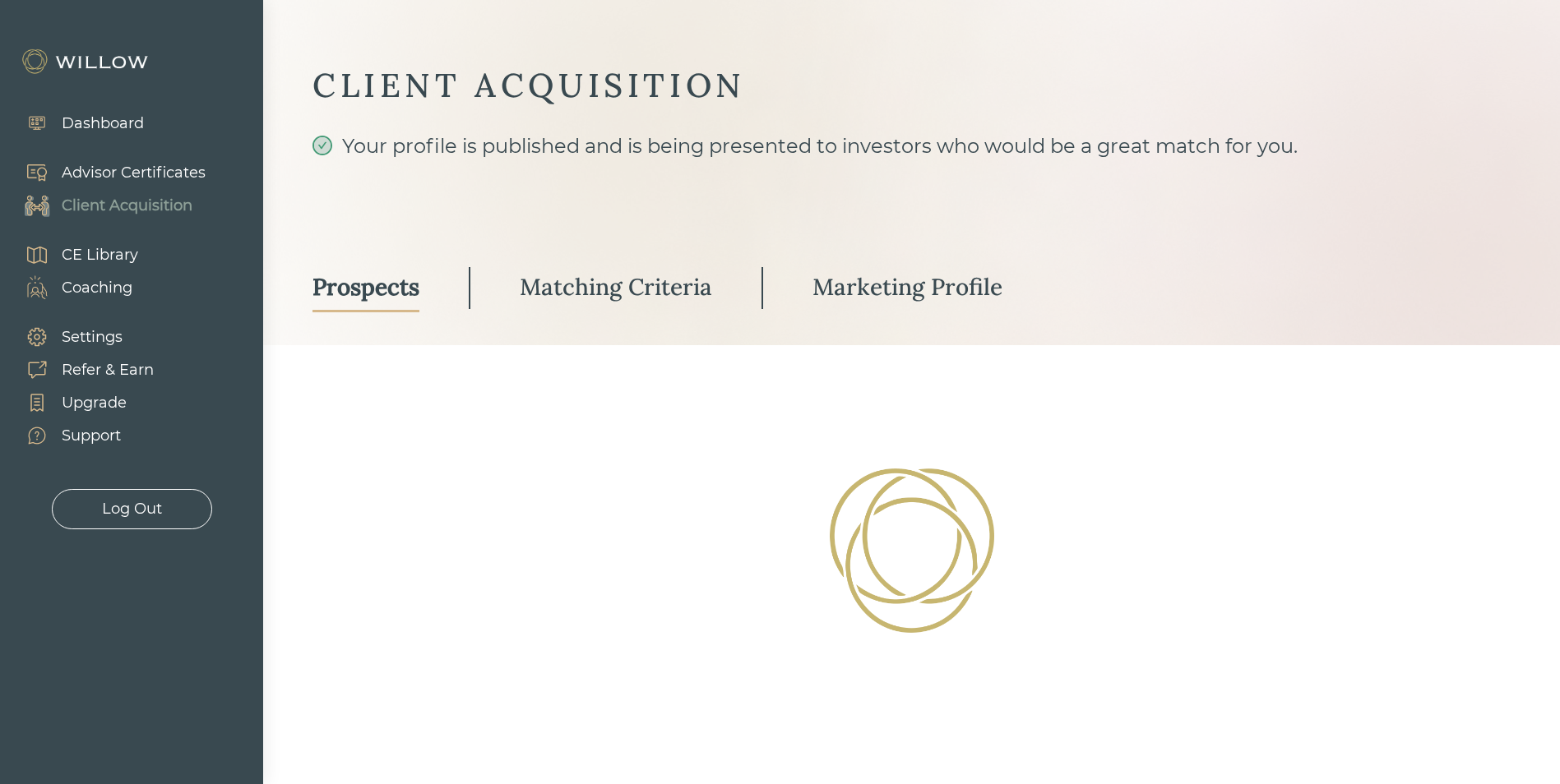
select select "2"
select select "10"
select select "2"
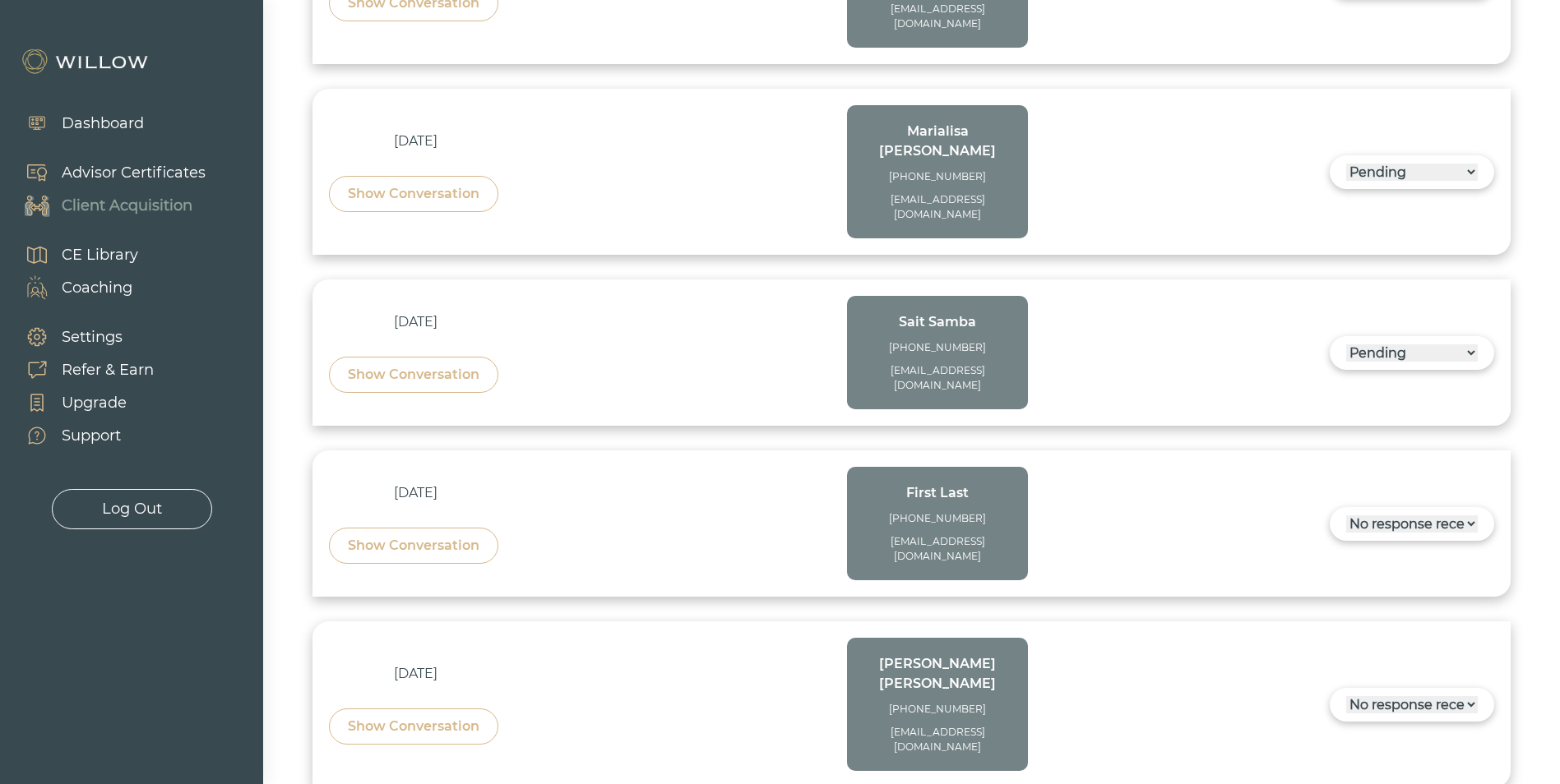
scroll to position [1697, 0]
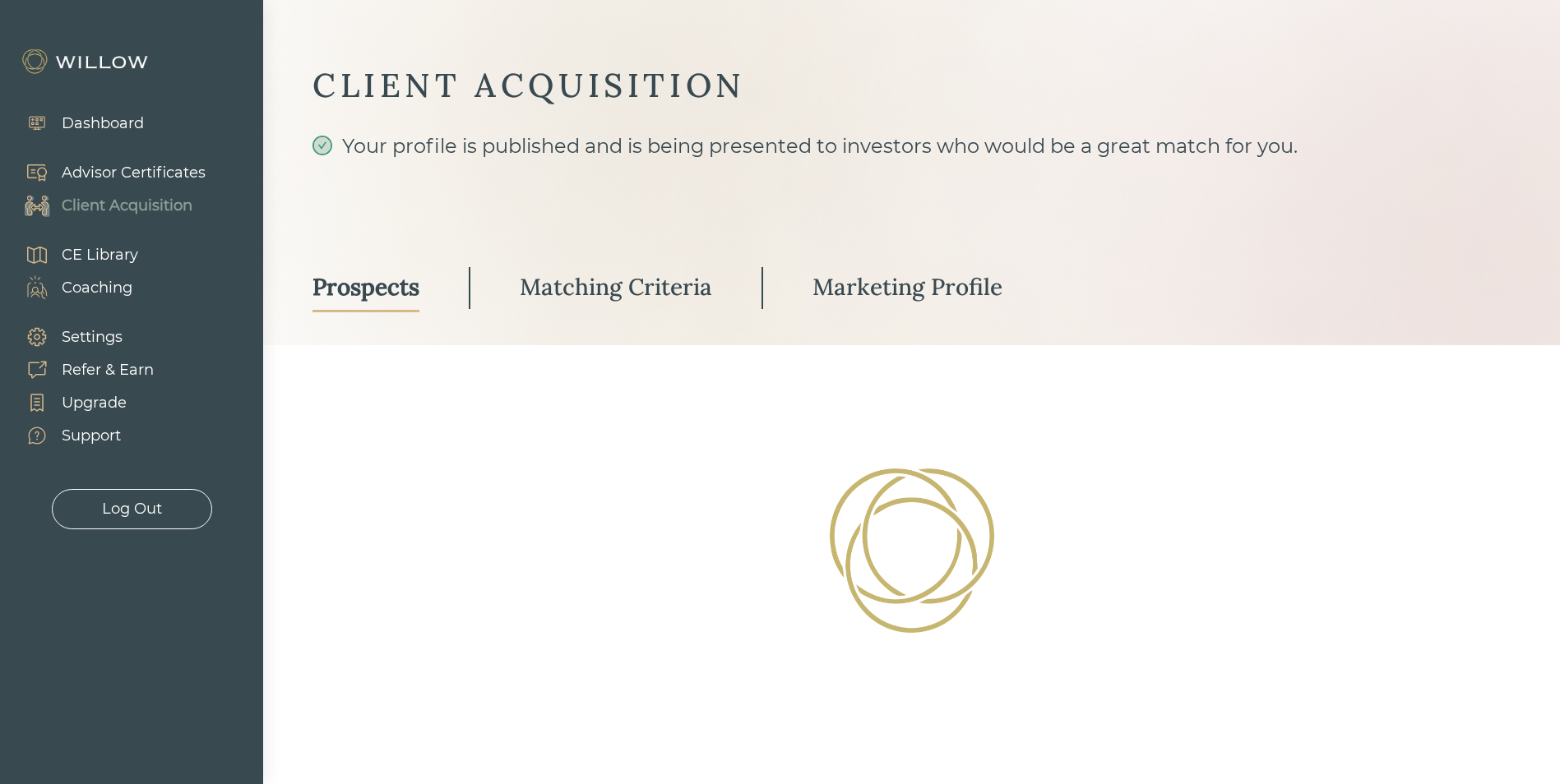
scroll to position [1641, 0]
select select "3"
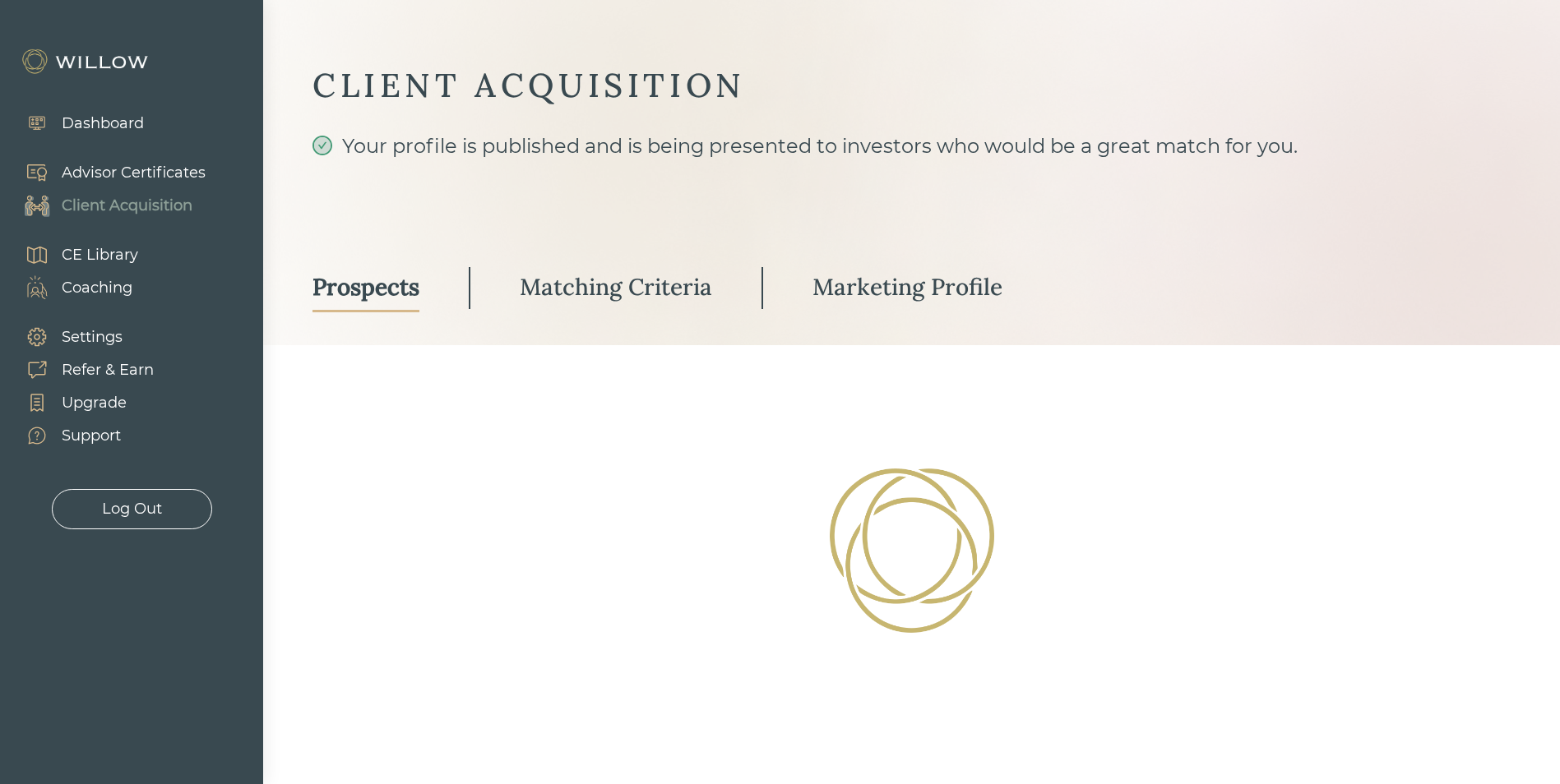
select select "3"
select select "2"
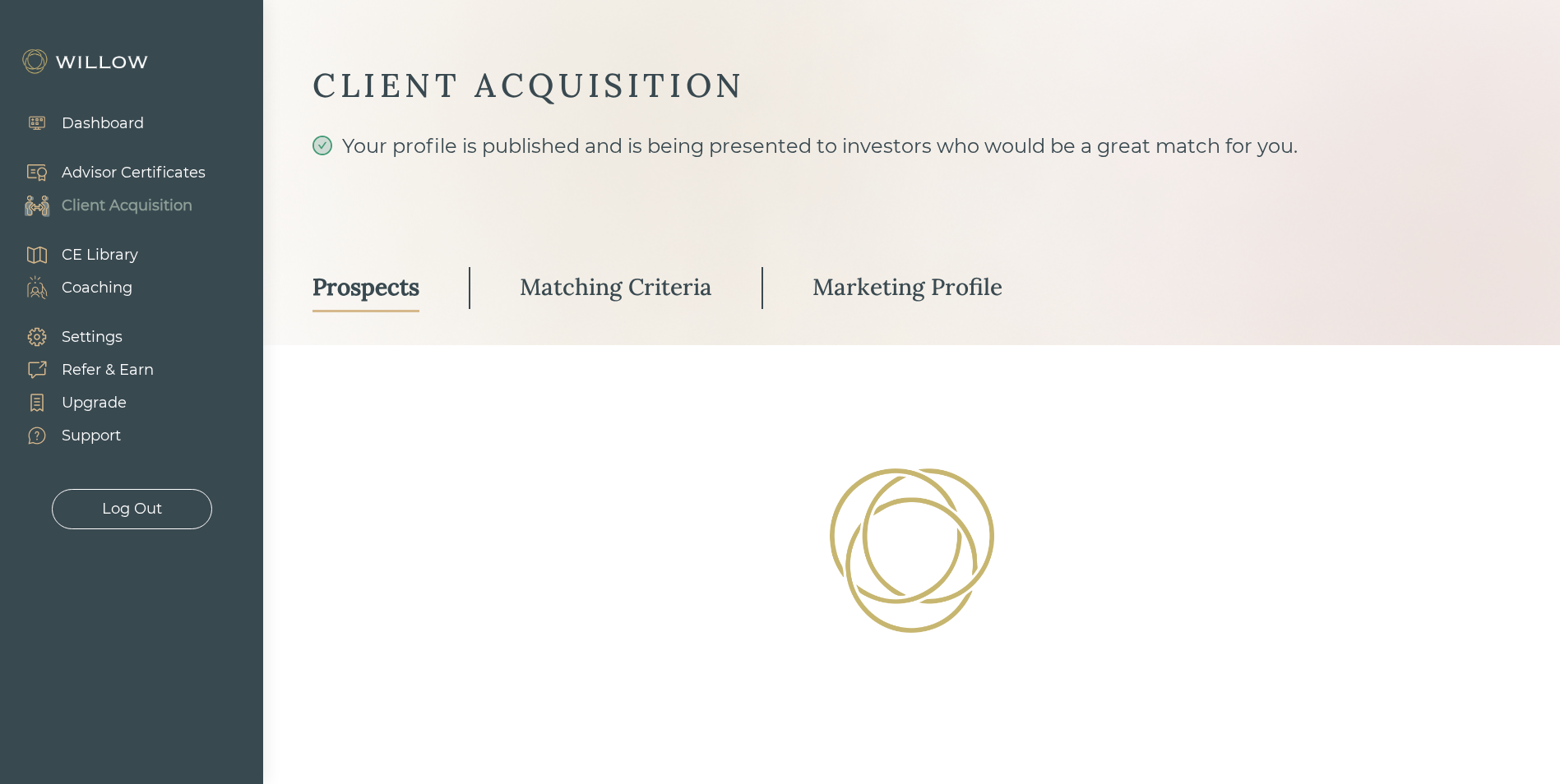
select select "2"
select select "3"
select select "10"
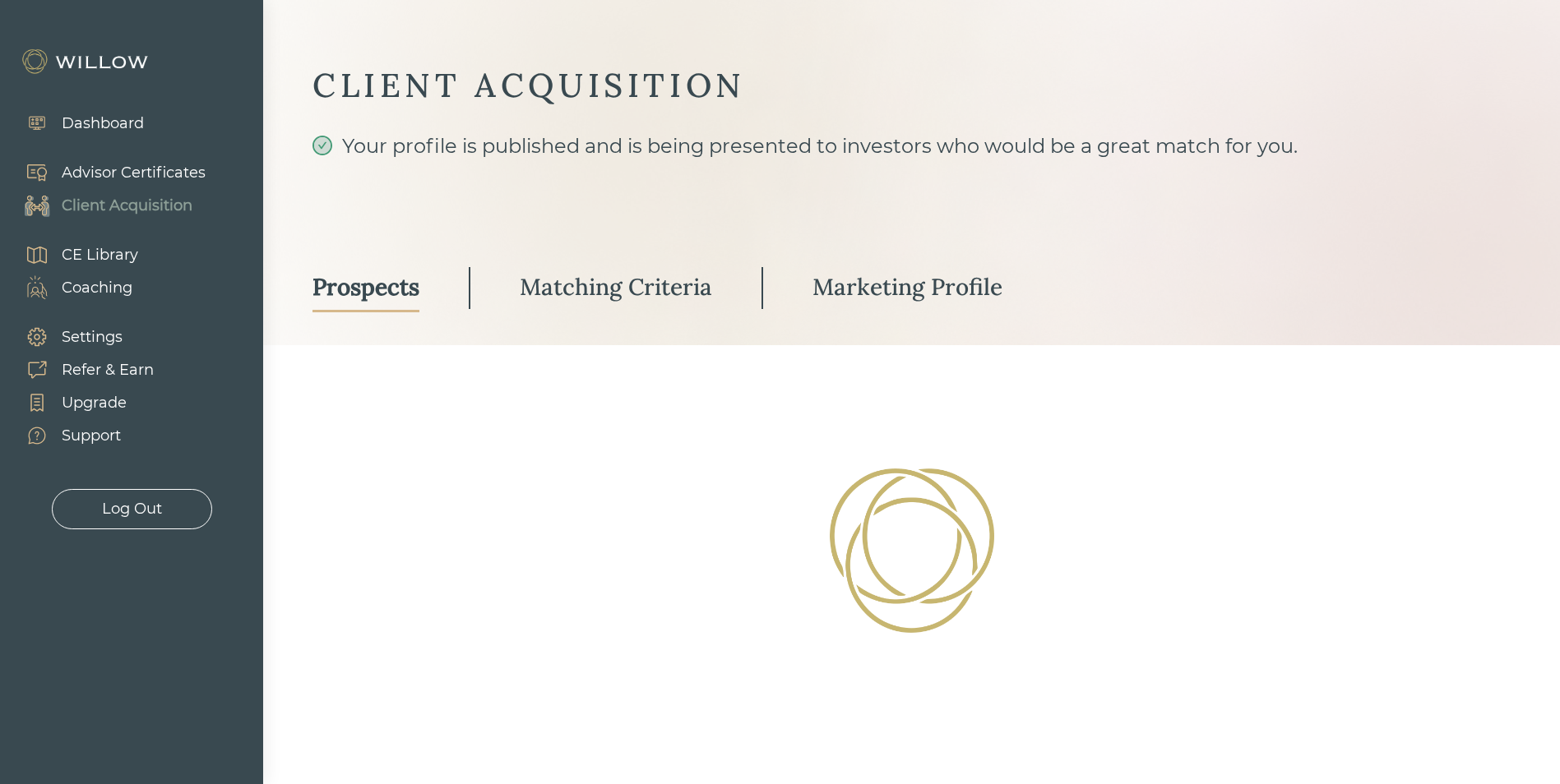
select select "3"
select select "10"
select select "3"
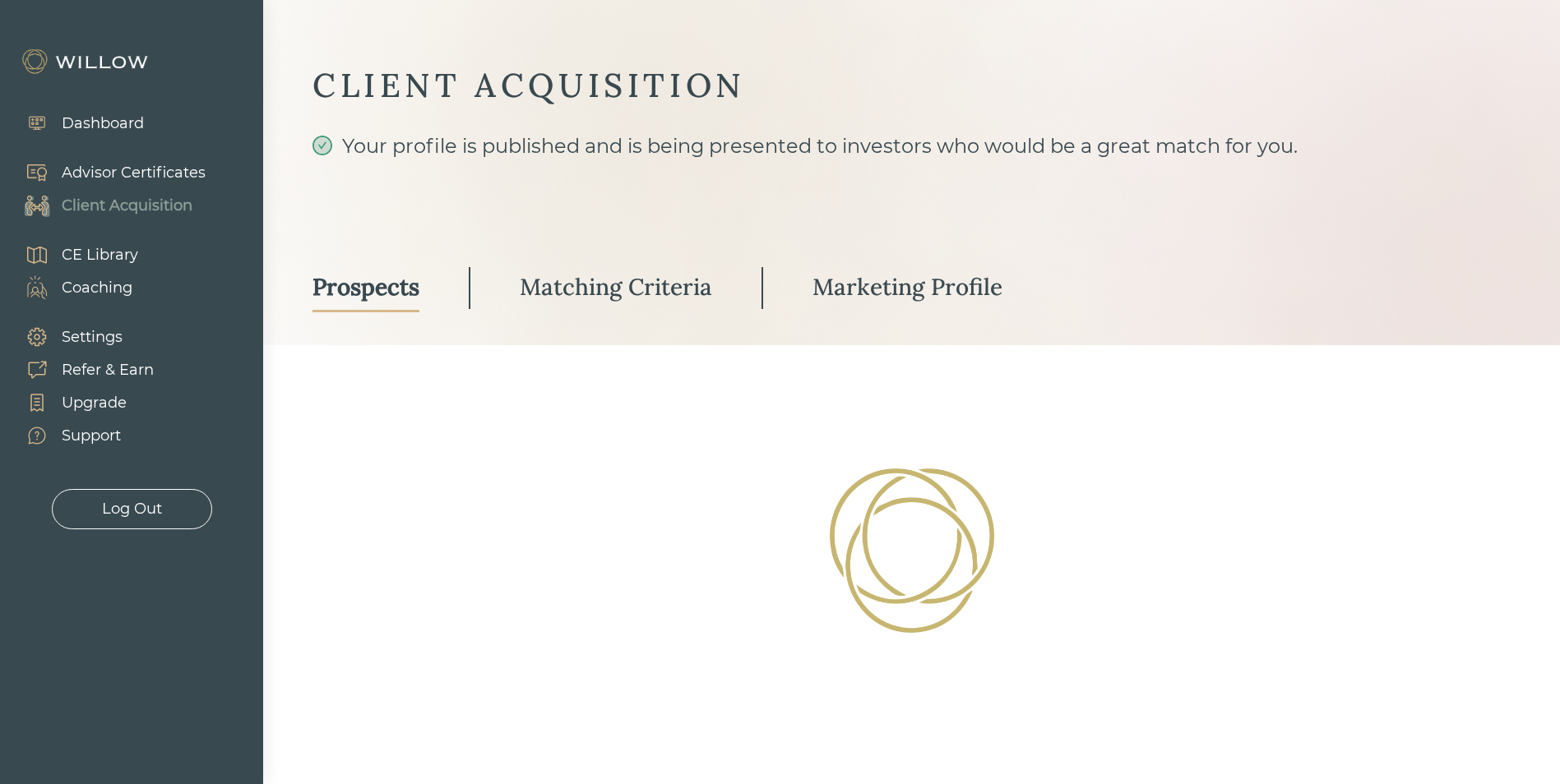
select select "3"
select select "2"
select select "1"
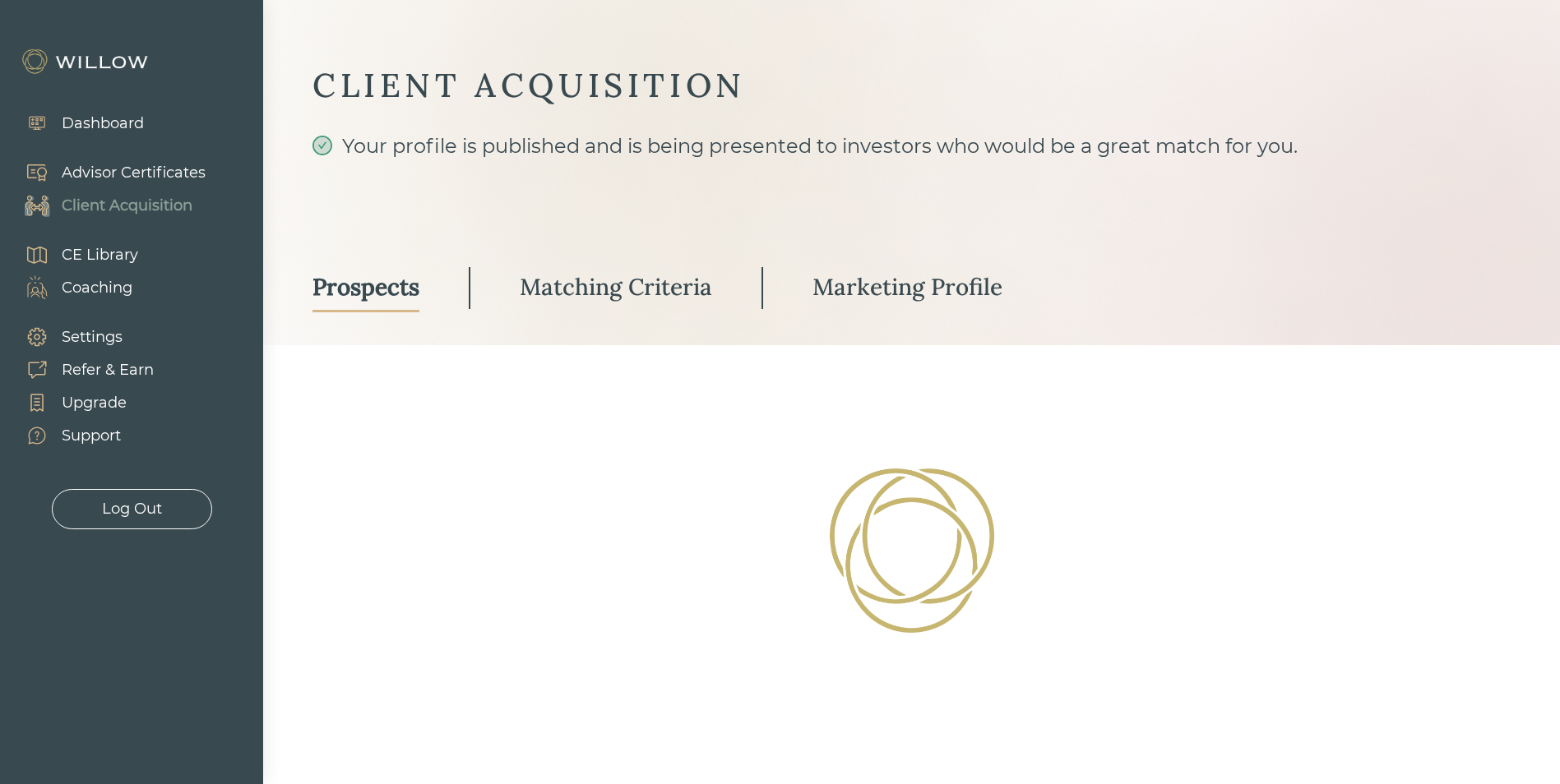
select select "2"
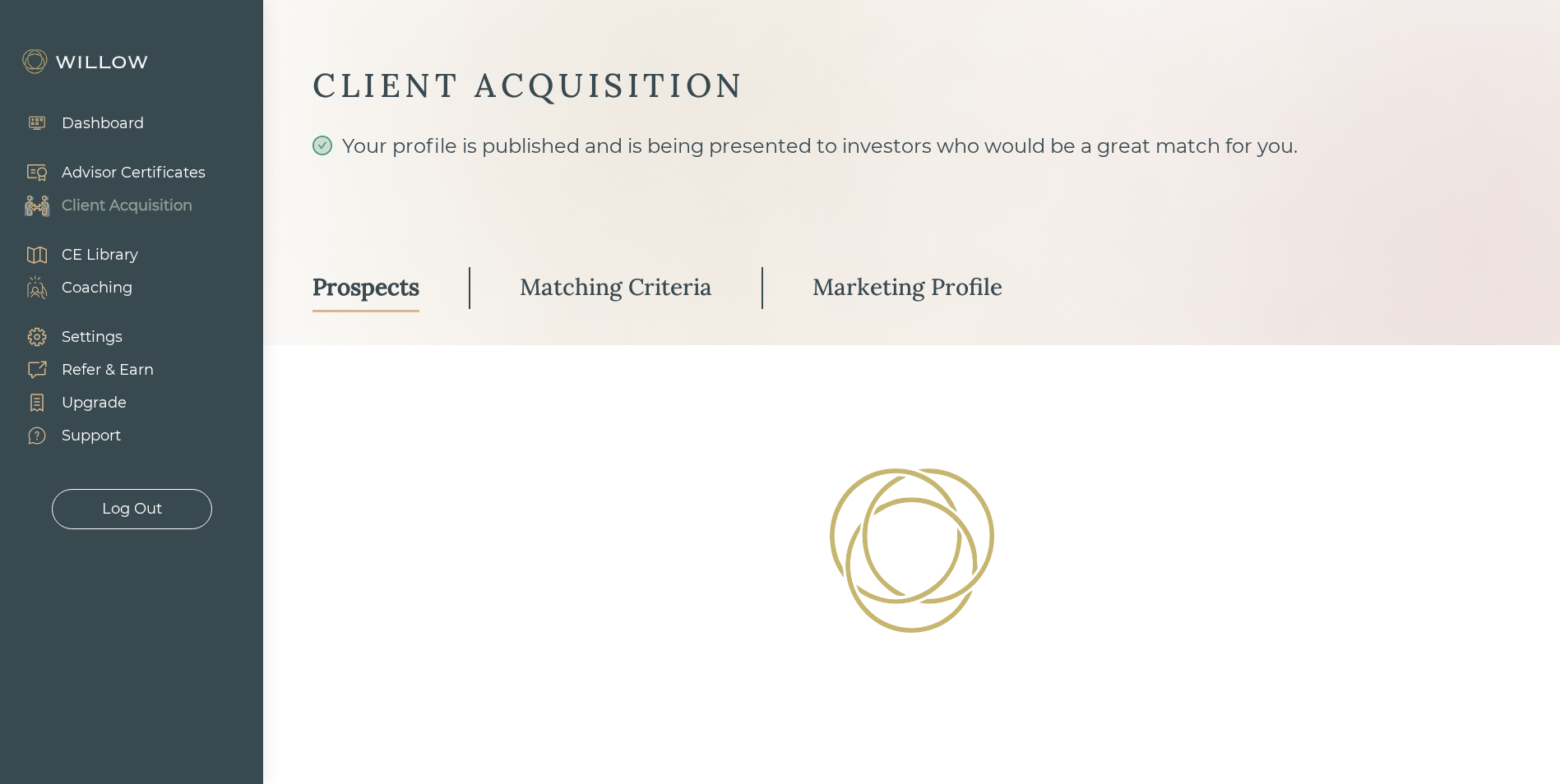
select select "2"
select select "10"
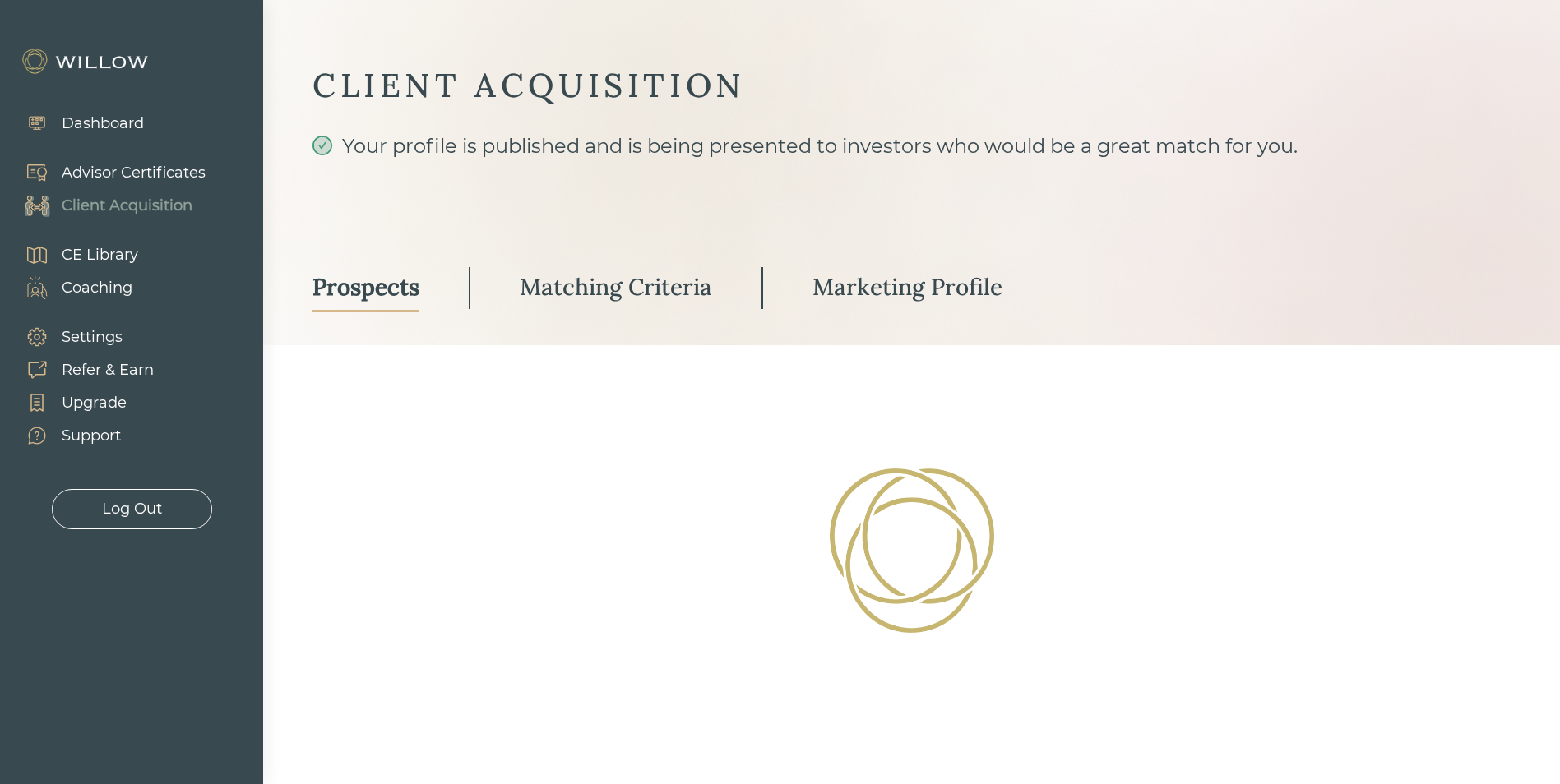
select select "2"
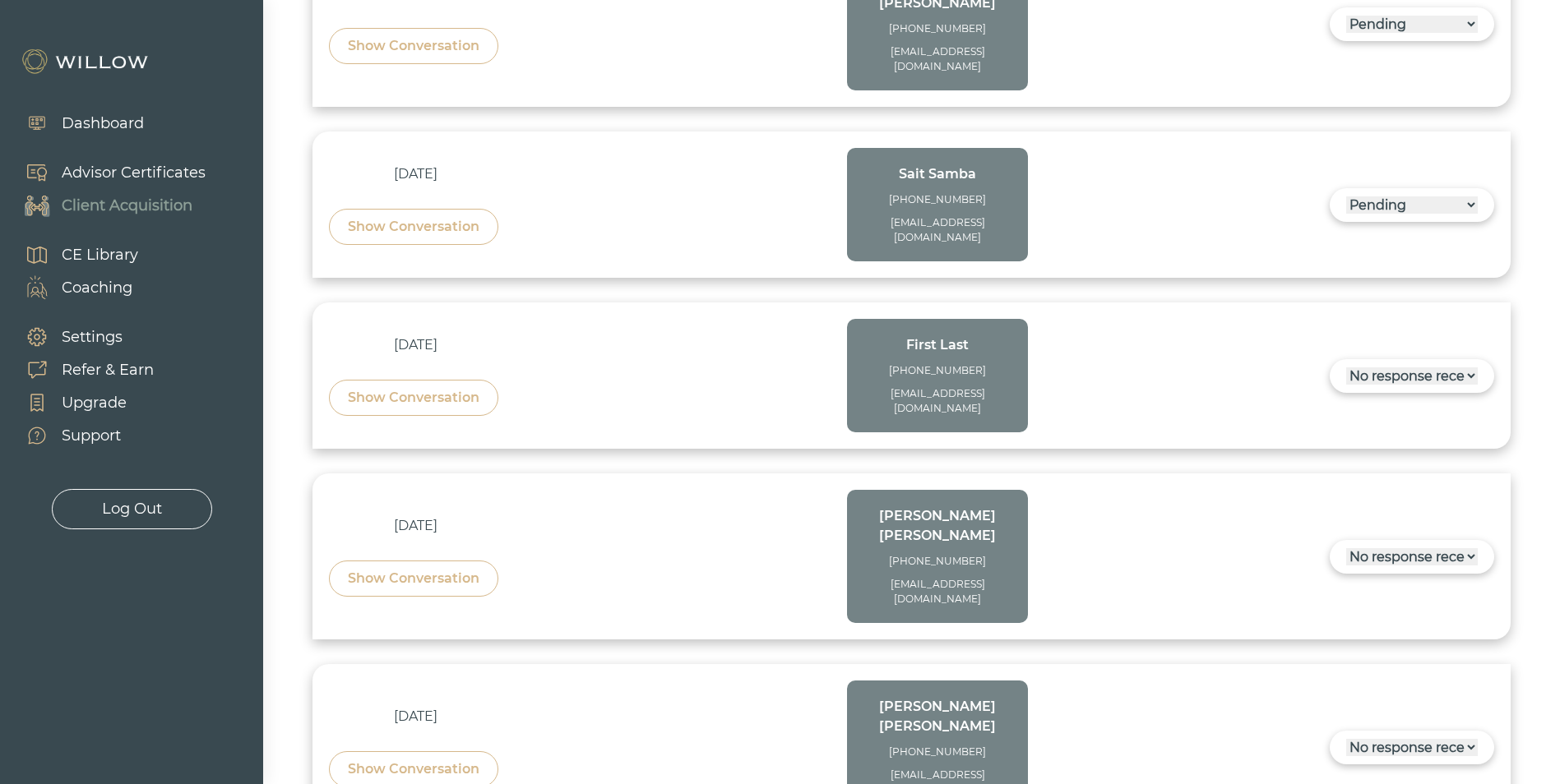
scroll to position [1970, 0]
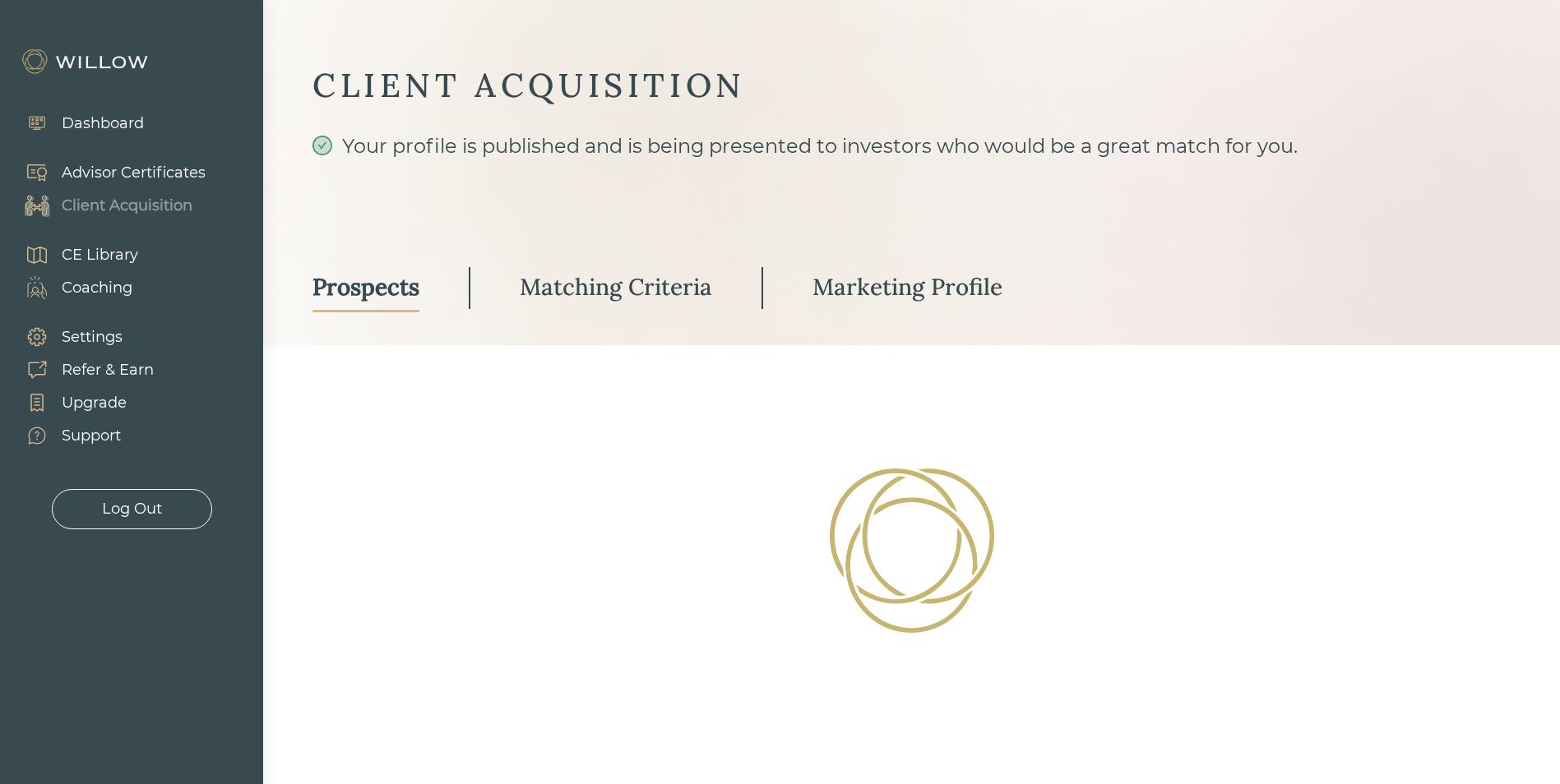
select select "3"
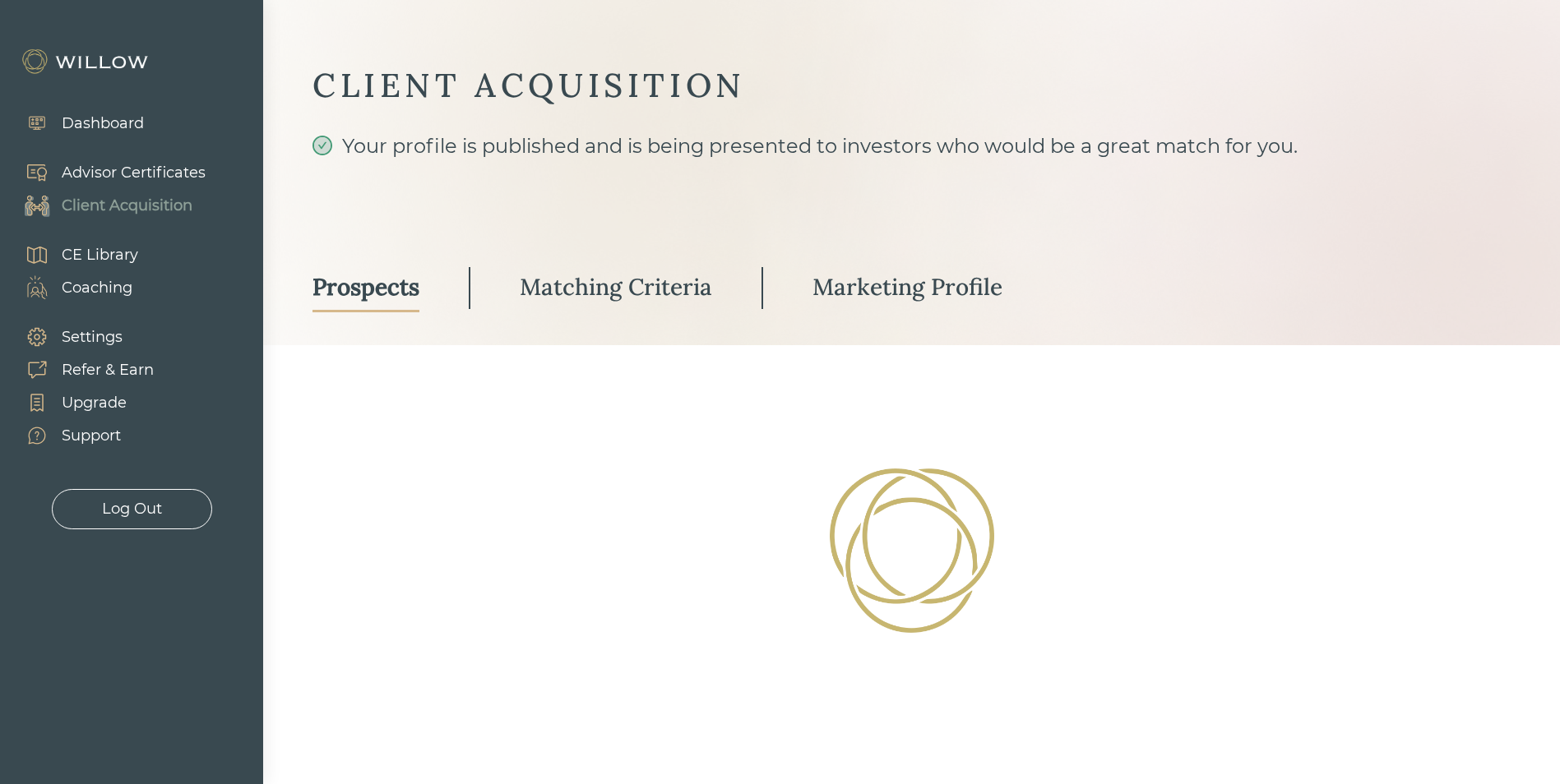
select select "3"
select select "2"
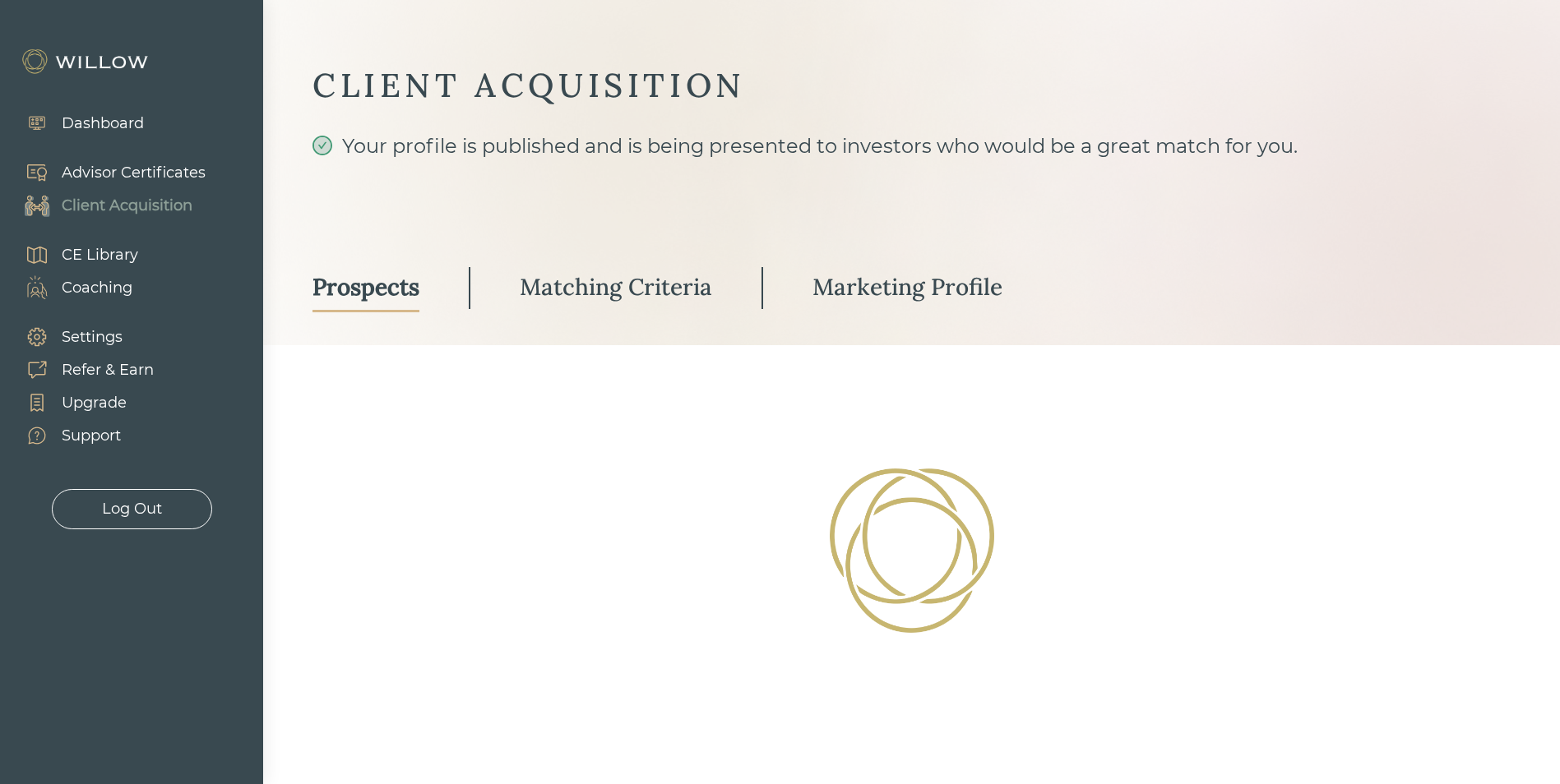
select select "2"
select select "10"
select select "3"
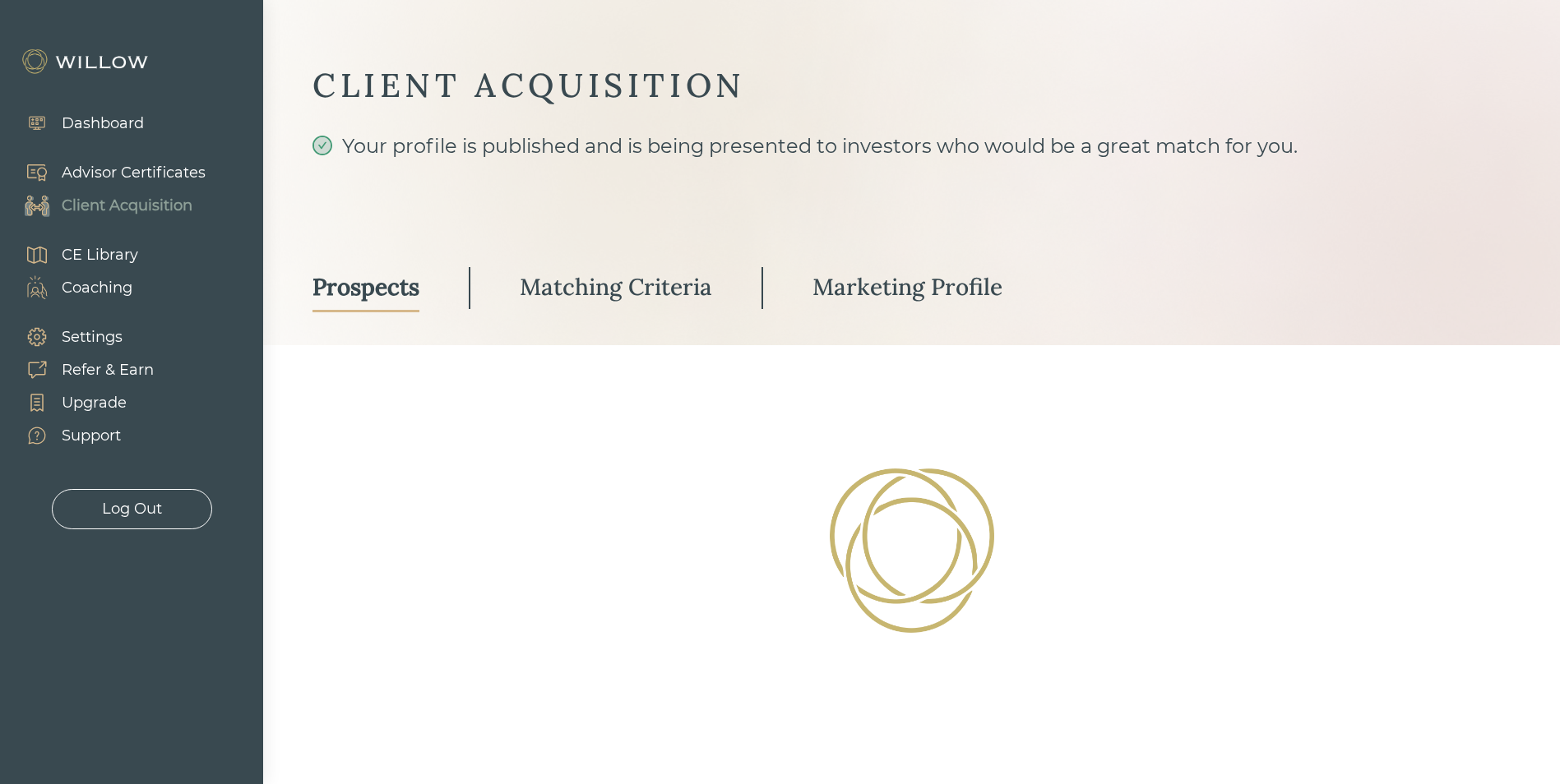
select select "3"
select select "10"
select select "3"
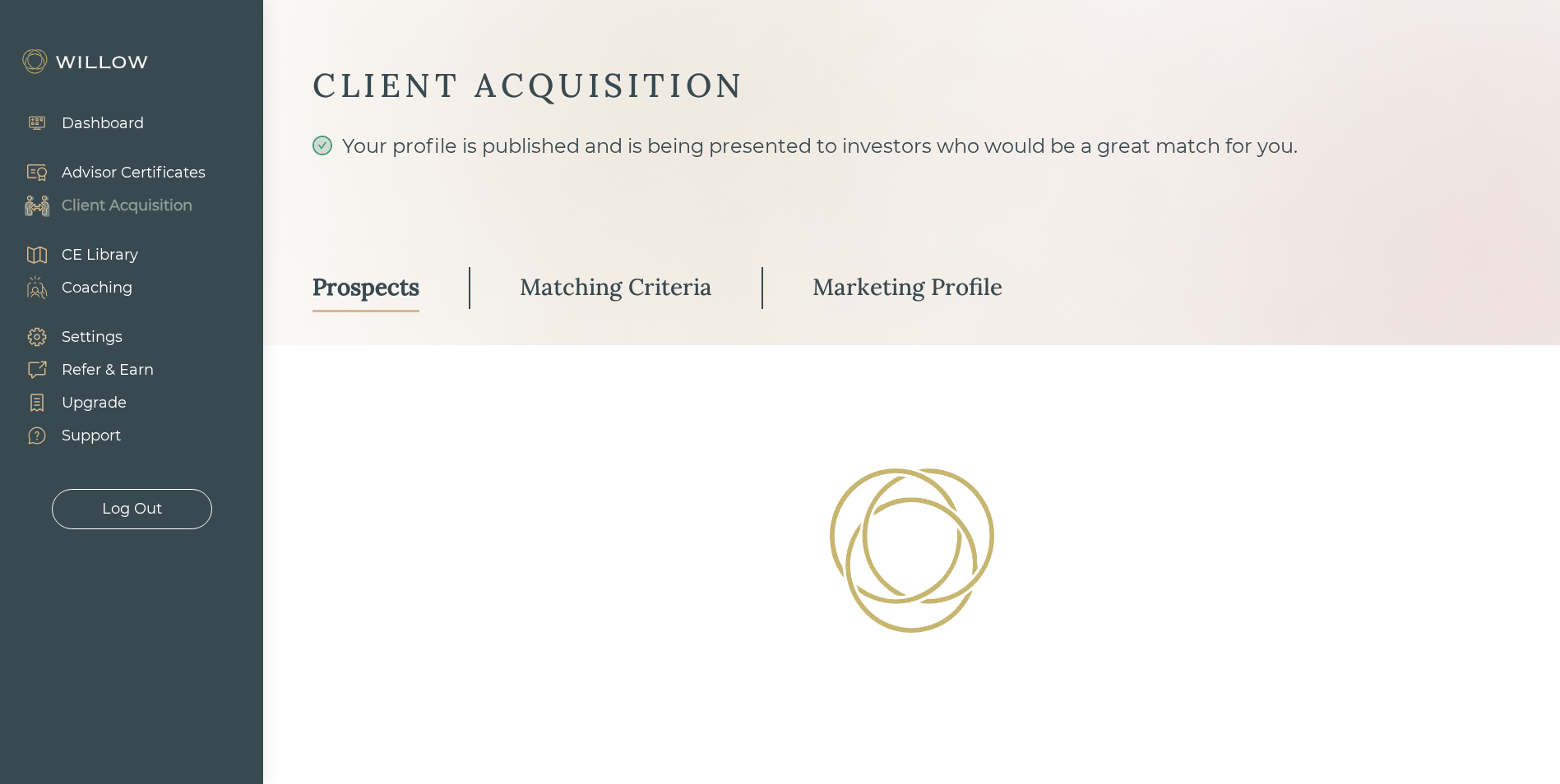
select select "3"
select select "2"
select select "1"
select select "2"
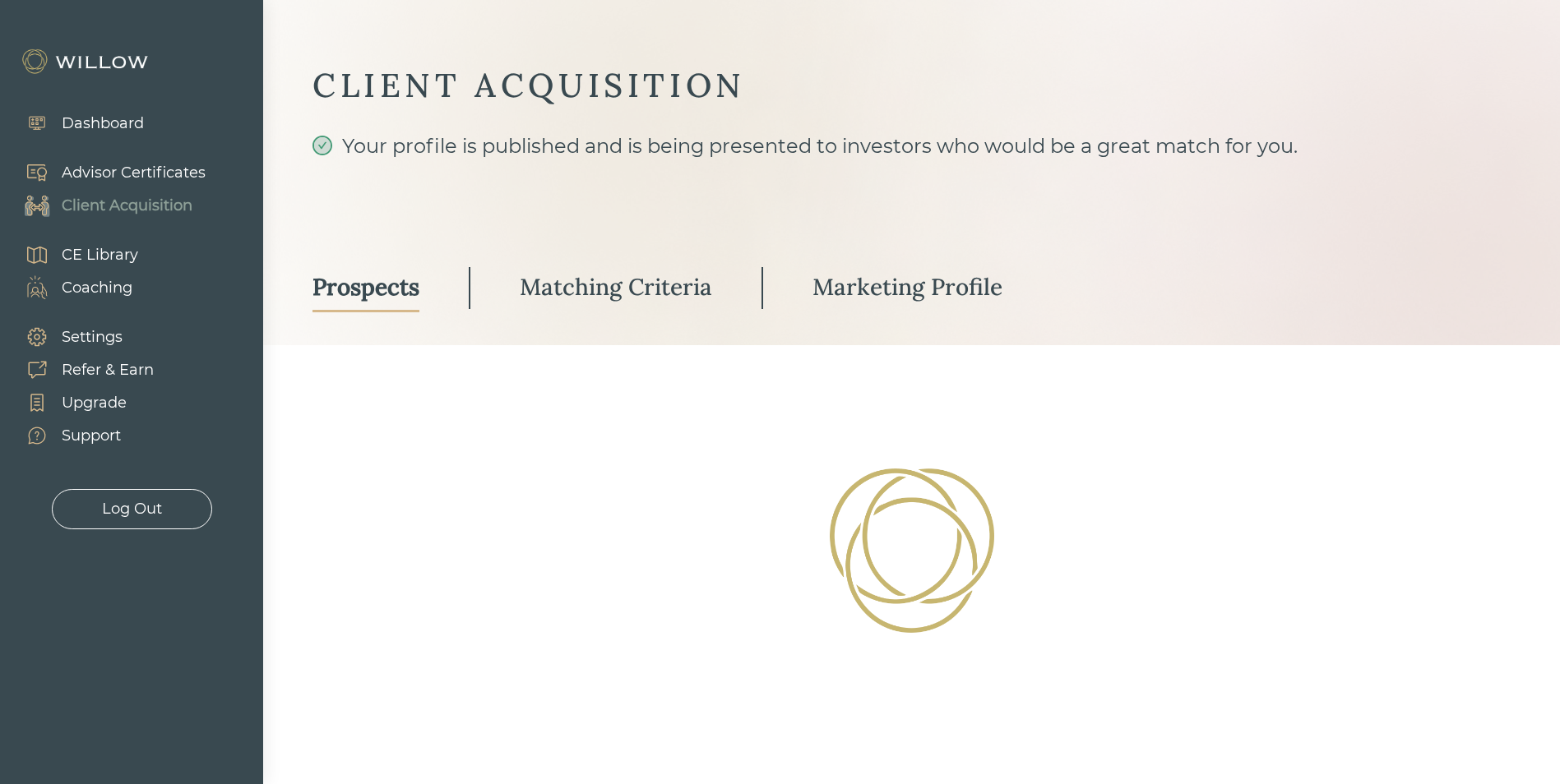
select select "2"
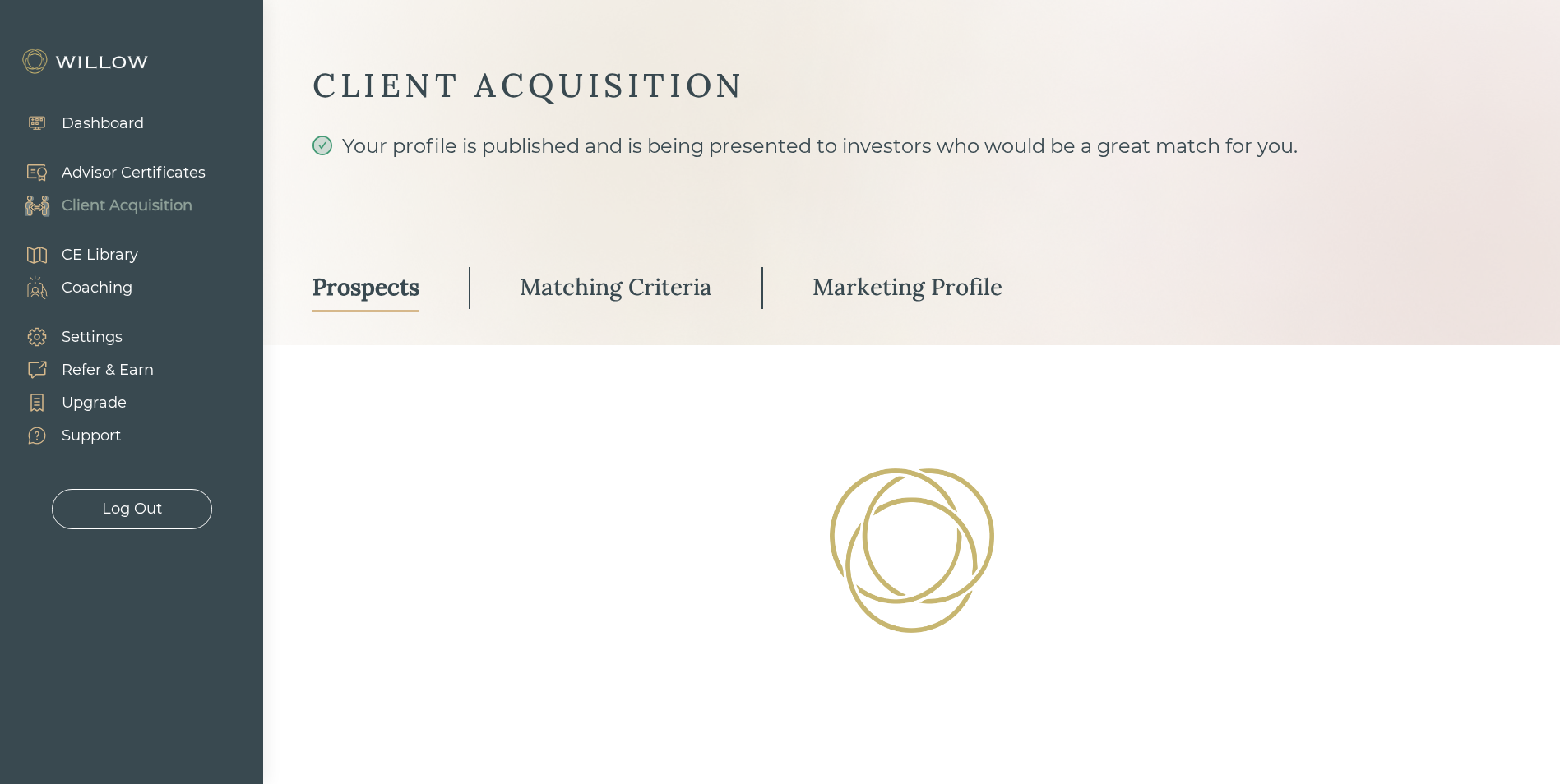
select select "2"
select select "10"
select select "2"
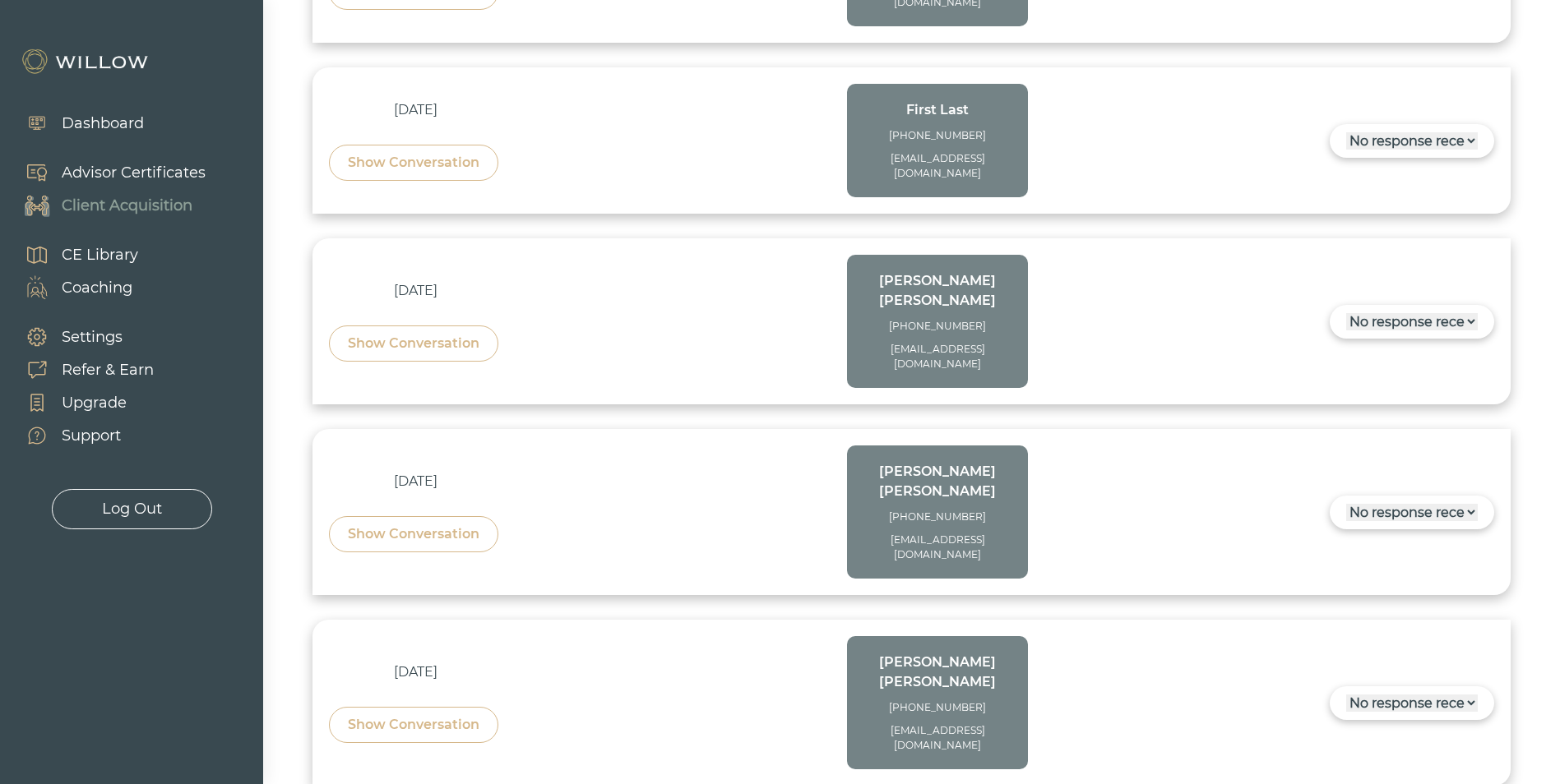
scroll to position [2243, 0]
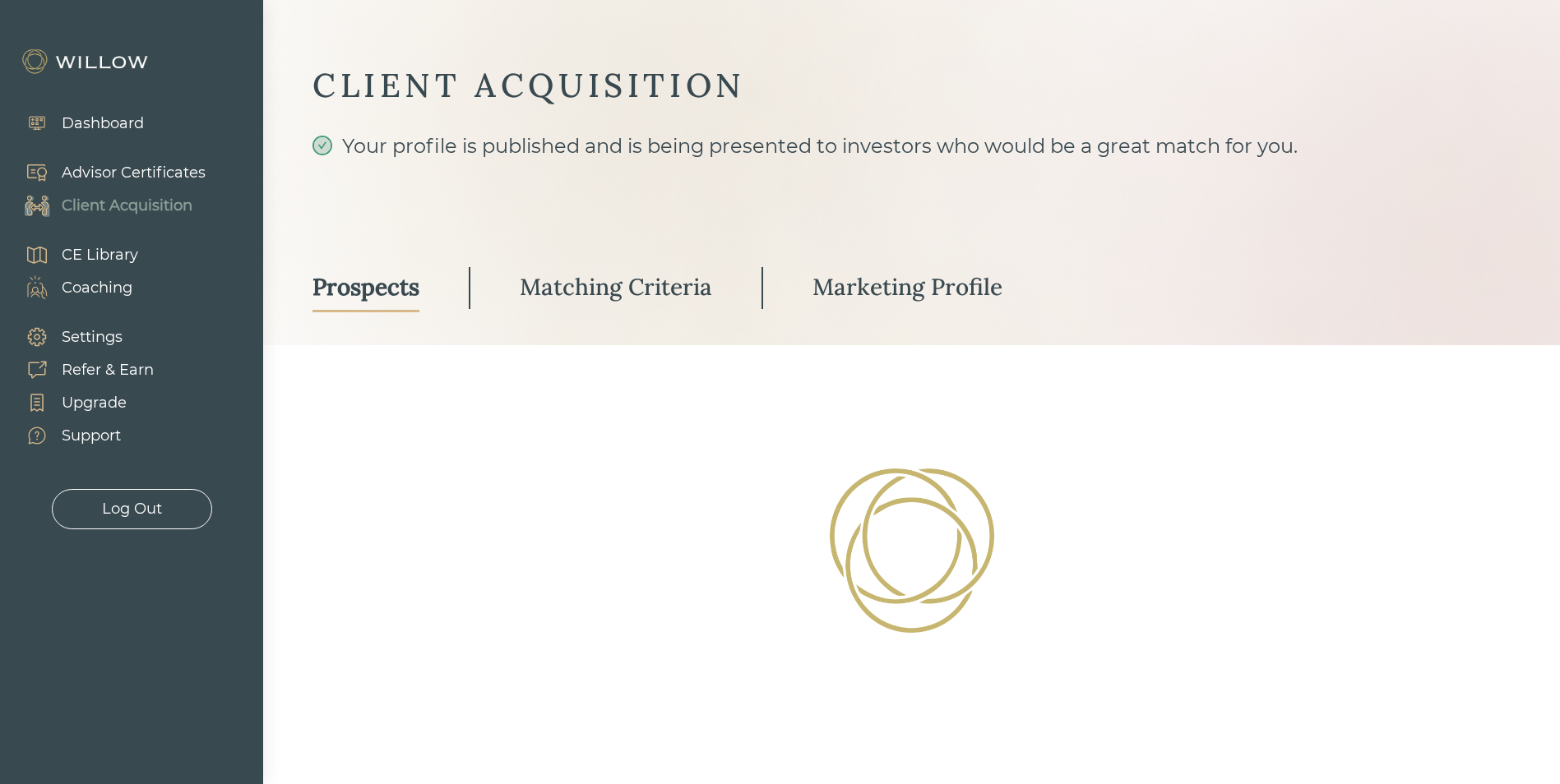
select select "3"
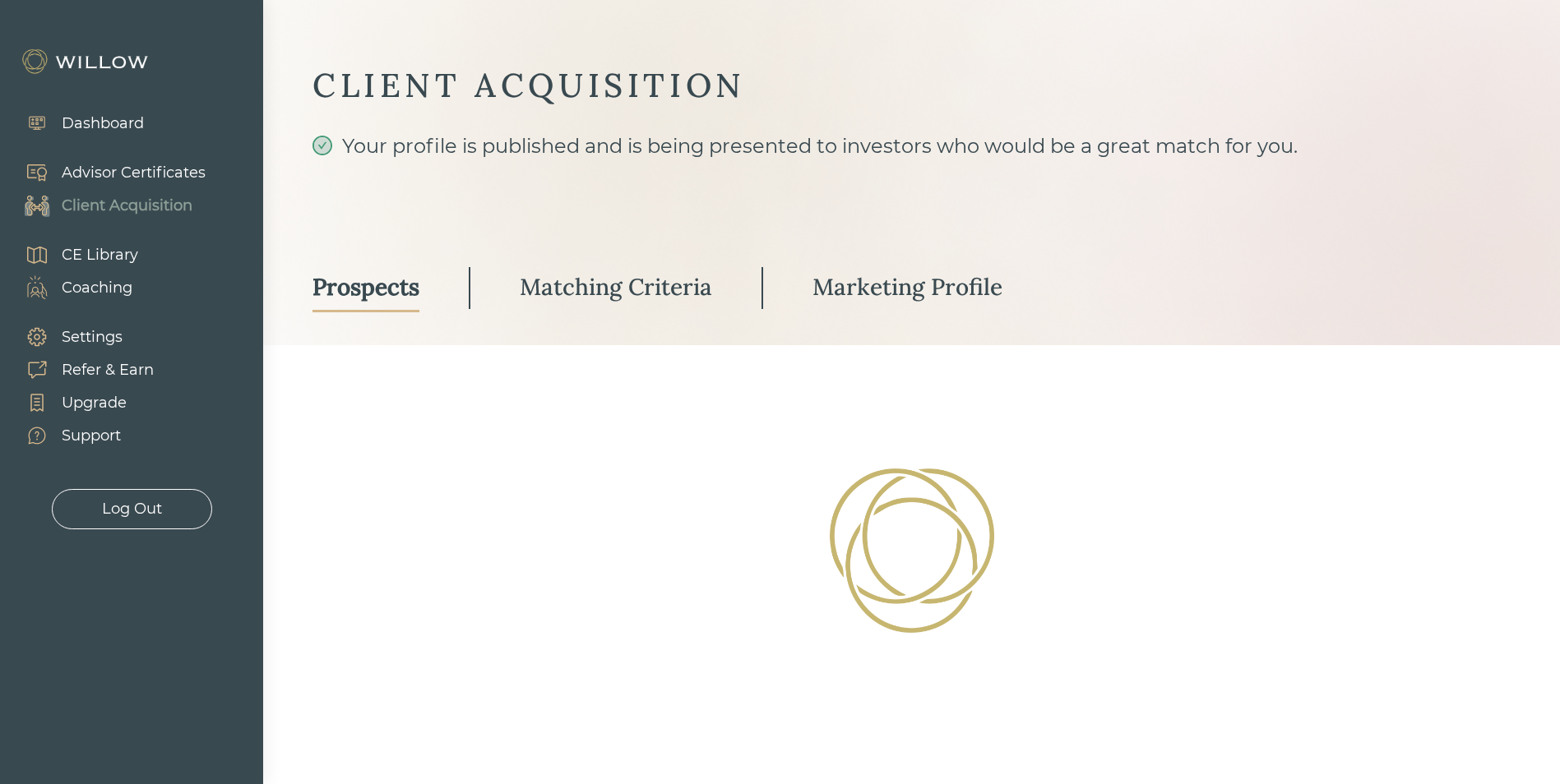
select select "3"
select select "2"
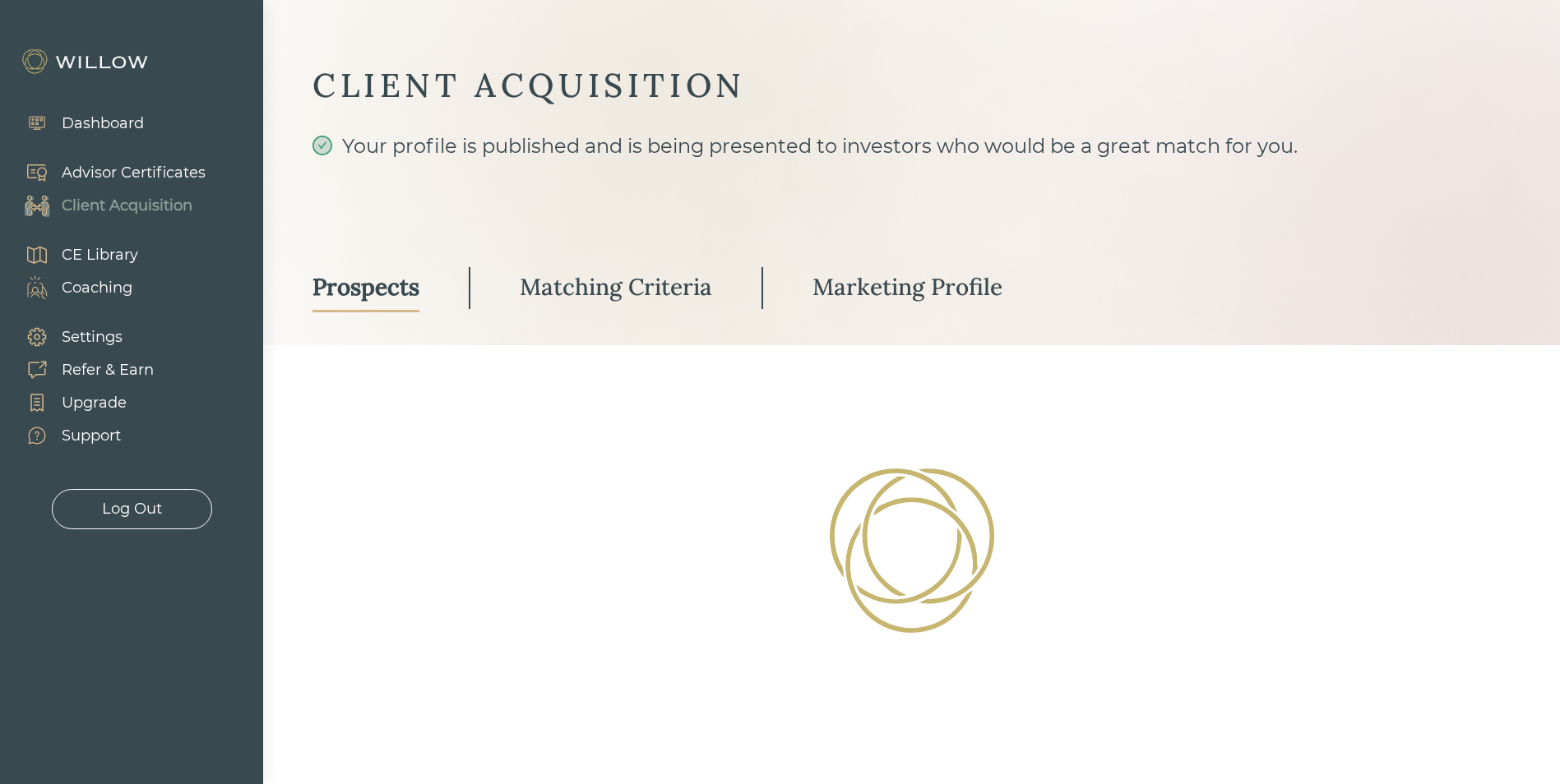
select select "2"
select select "10"
select select "2"
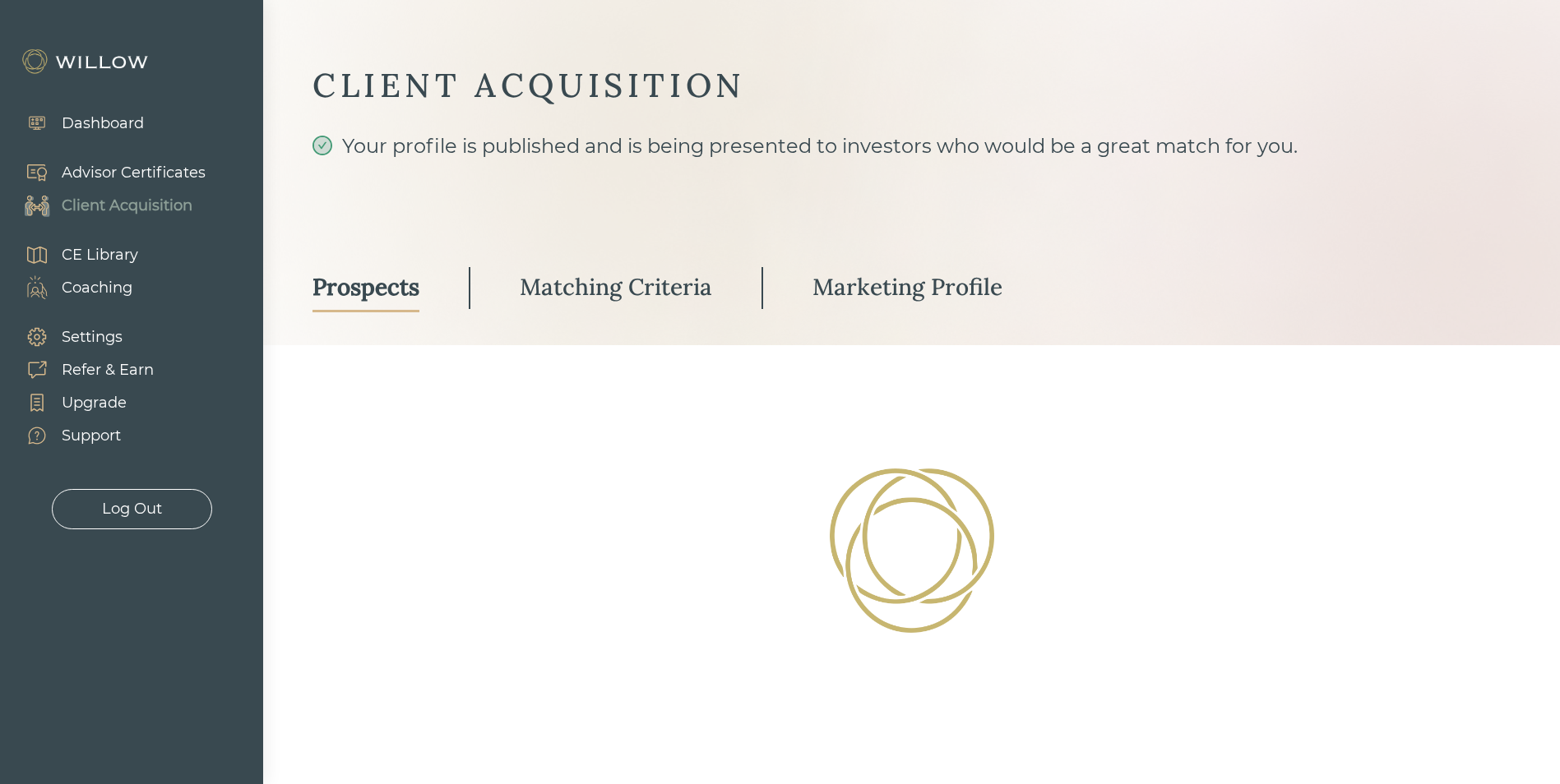
select select "3"
select select "10"
select select "3"
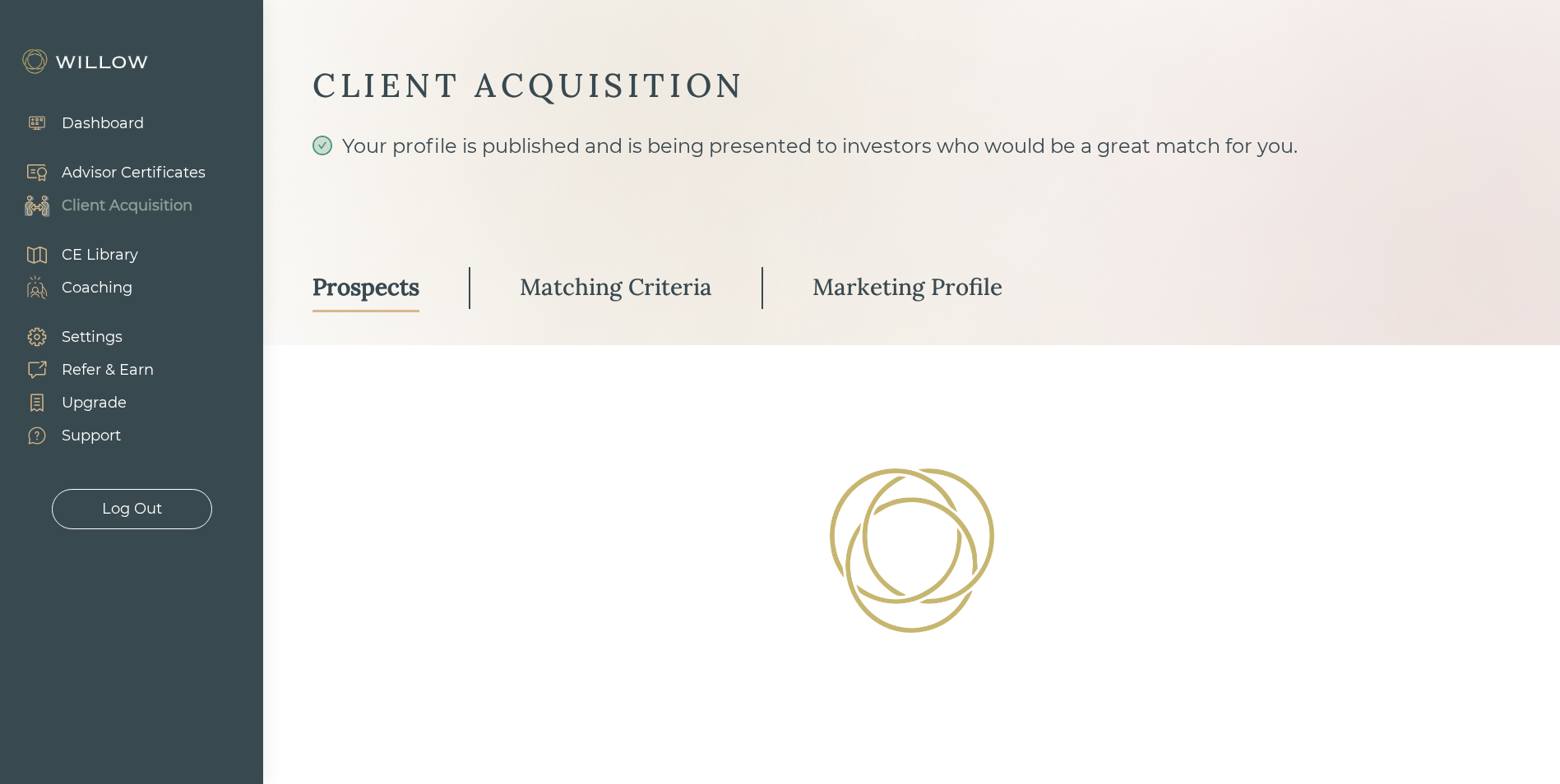
select select "3"
select select "2"
select select "1"
select select "2"
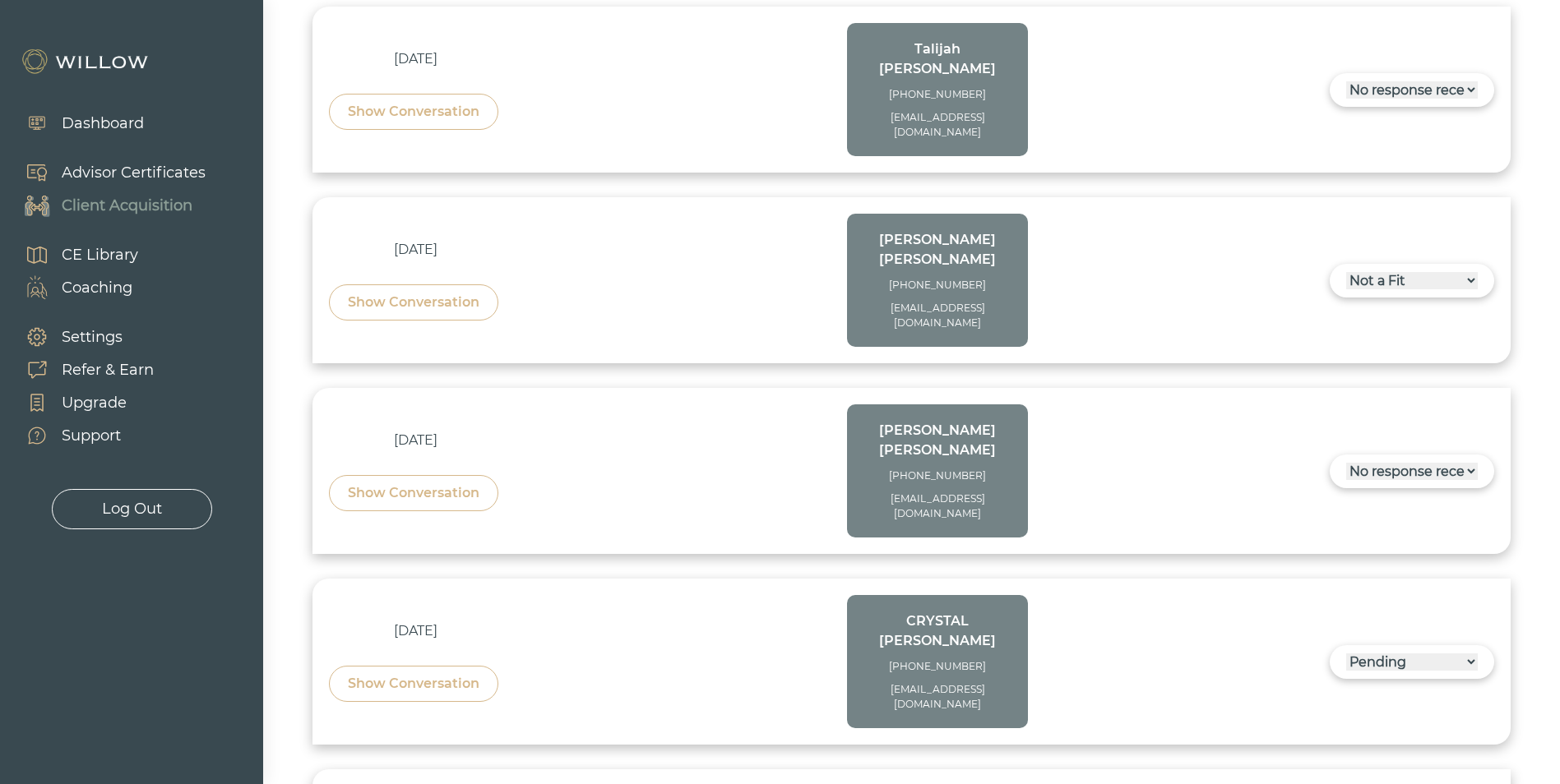
scroll to position [3010, 0]
